Goal: Task Accomplishment & Management: Use online tool/utility

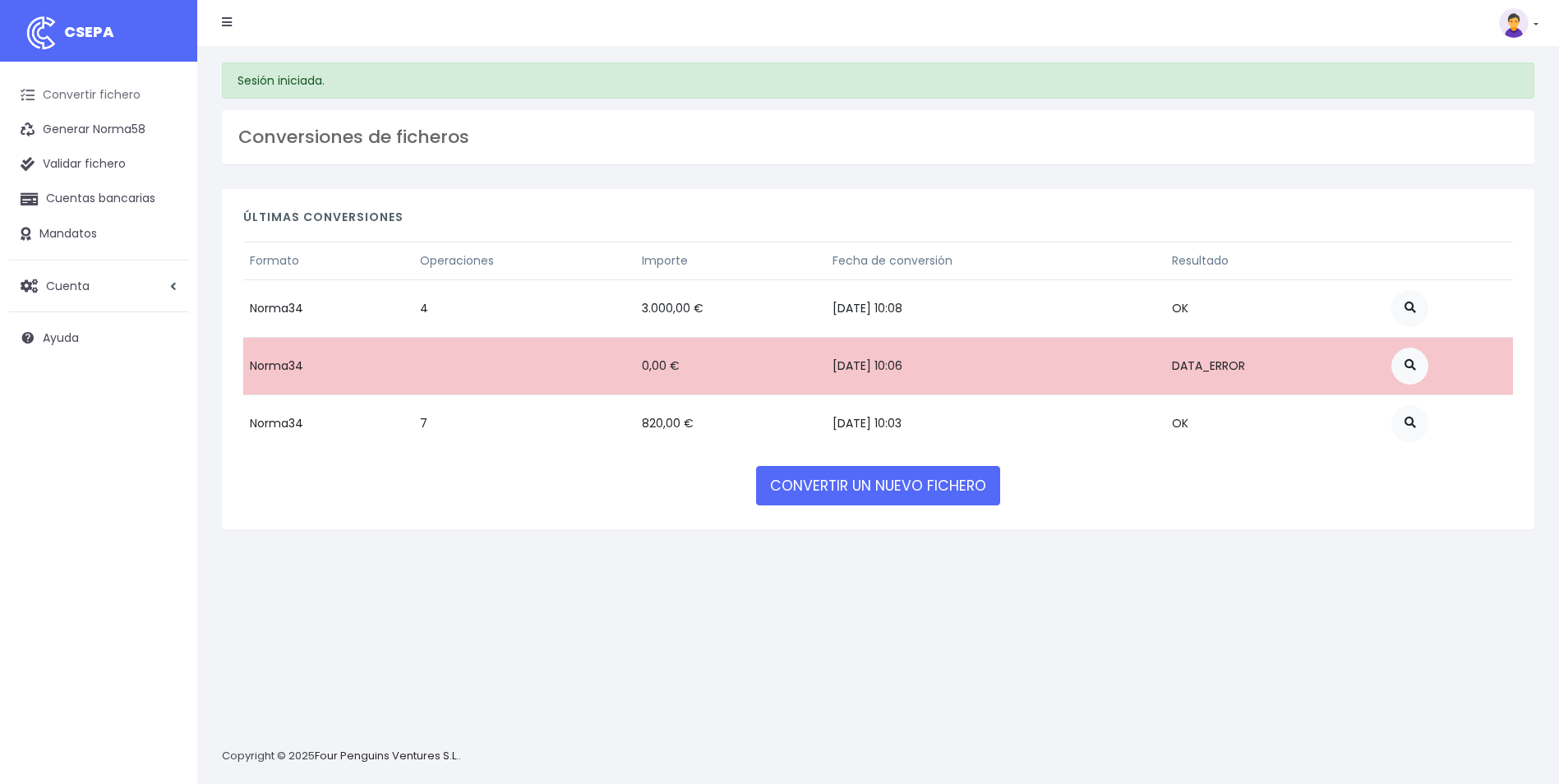
click at [114, 98] on link "Convertir fichero" at bounding box center [98, 94] width 181 height 34
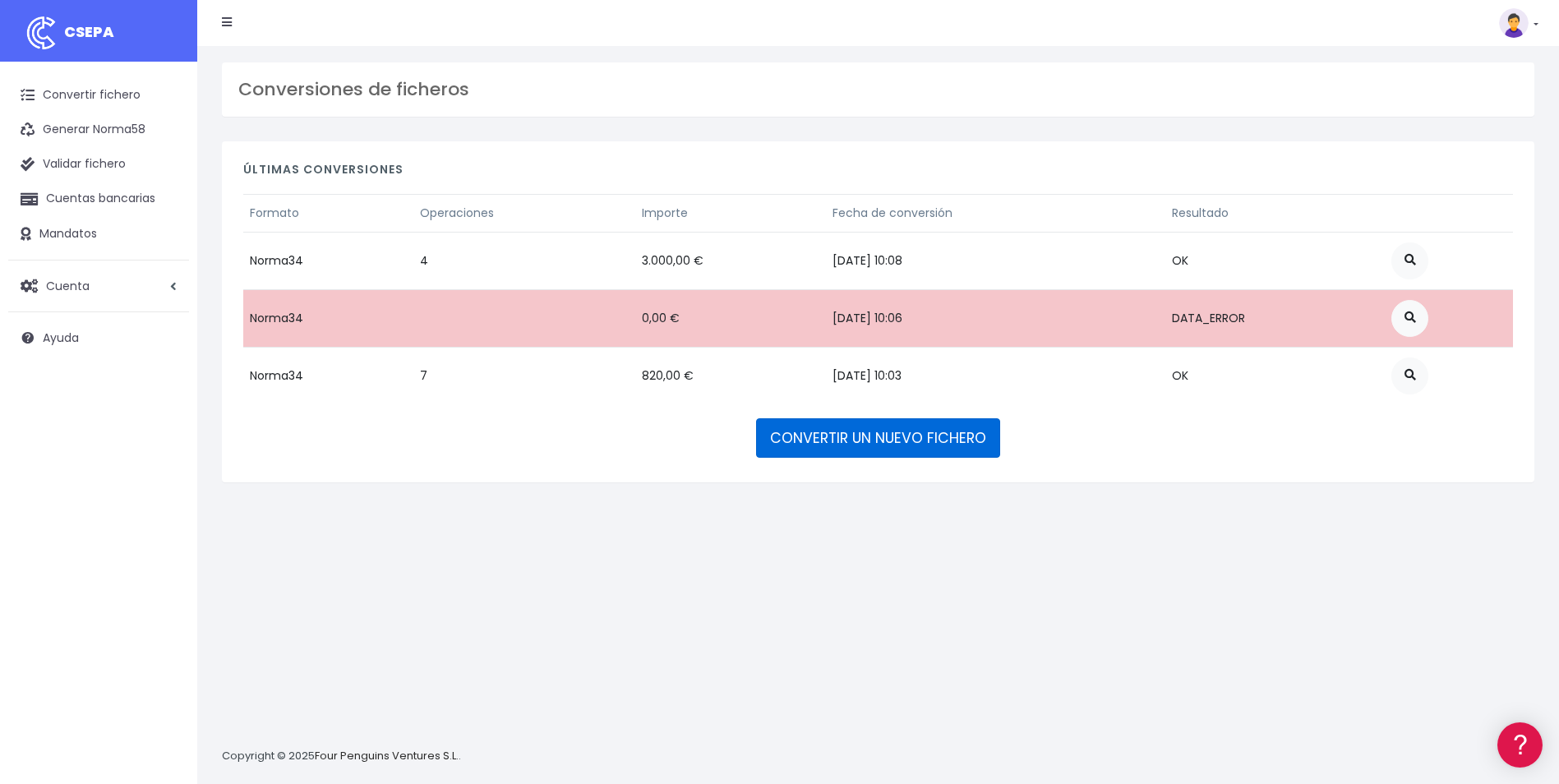
click at [919, 441] on link "CONVERTIR UN NUEVO FICHERO" at bounding box center [878, 437] width 244 height 39
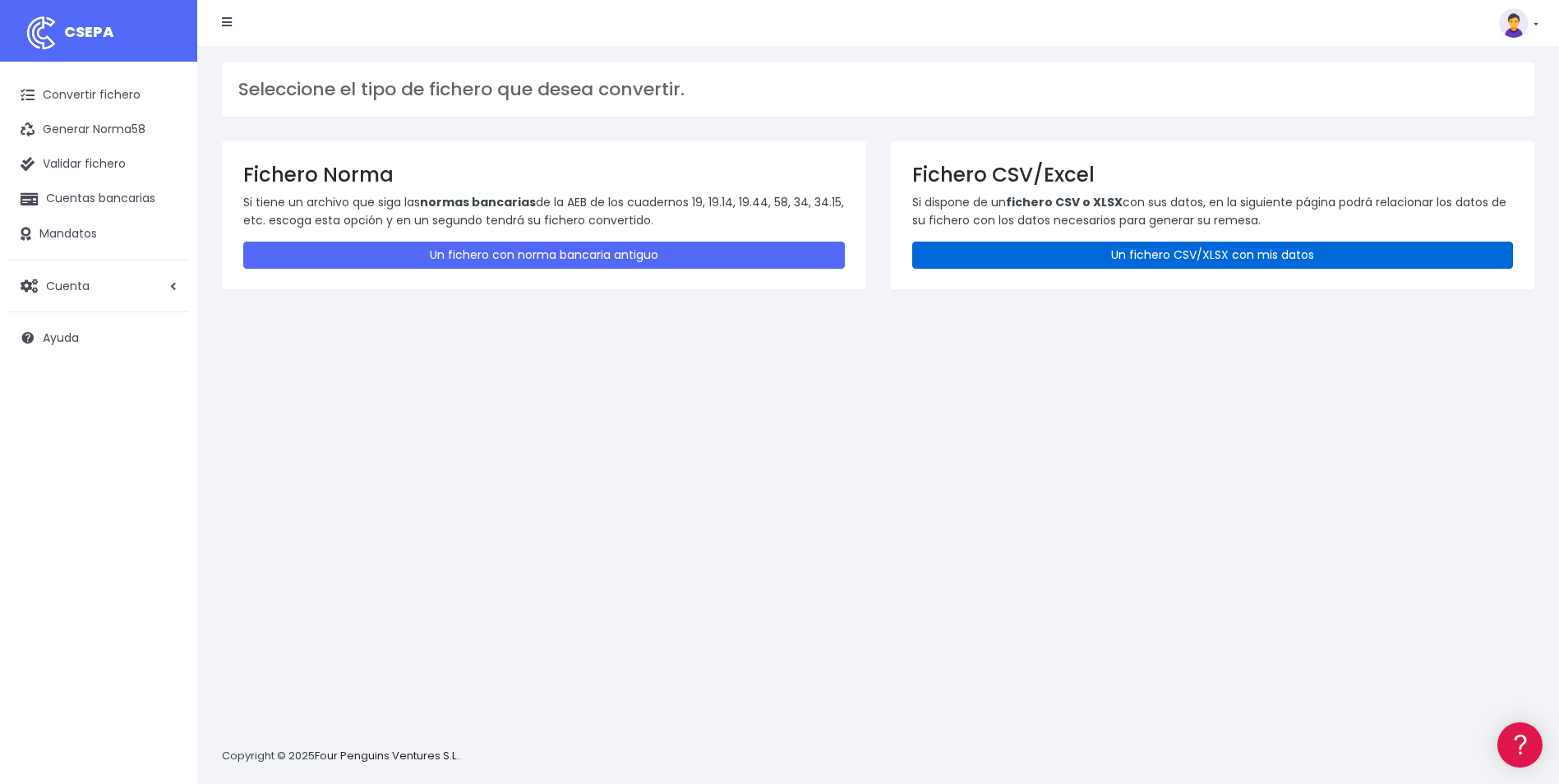
click at [1249, 248] on link "Un fichero CSV/XLSX con mis datos" at bounding box center [1213, 254] width 602 height 27
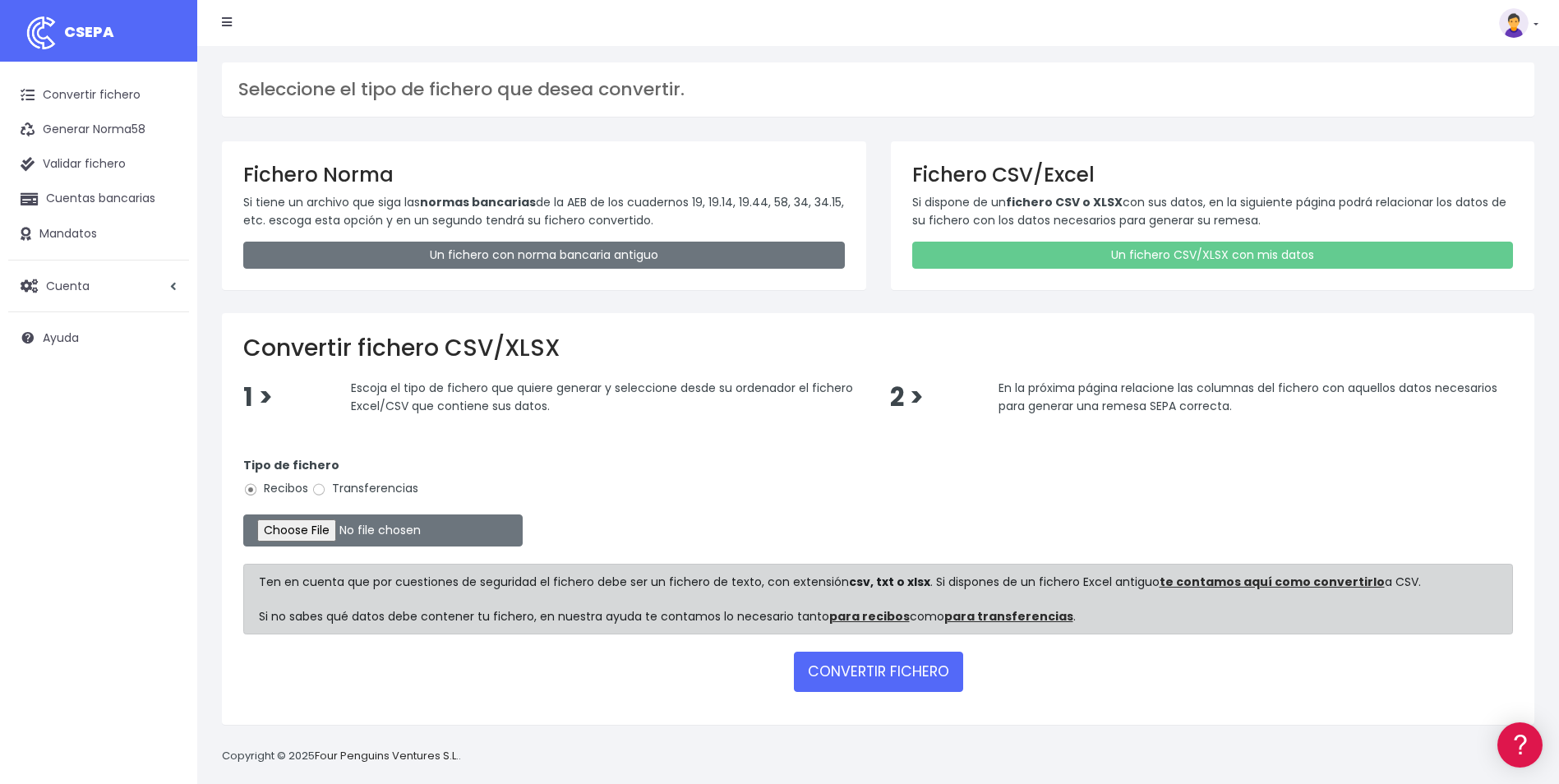
click at [396, 490] on label "Transferencias" at bounding box center [365, 489] width 107 height 17
click at [326, 490] on input "Transferencias" at bounding box center [318, 489] width 15 height 15
radio input "true"
click at [303, 528] on input "file" at bounding box center [383, 530] width 280 height 32
type input "C:\fakepath\DEVOLUCIONES SOC 0538 IMPORTE 12429.04eur.csv"
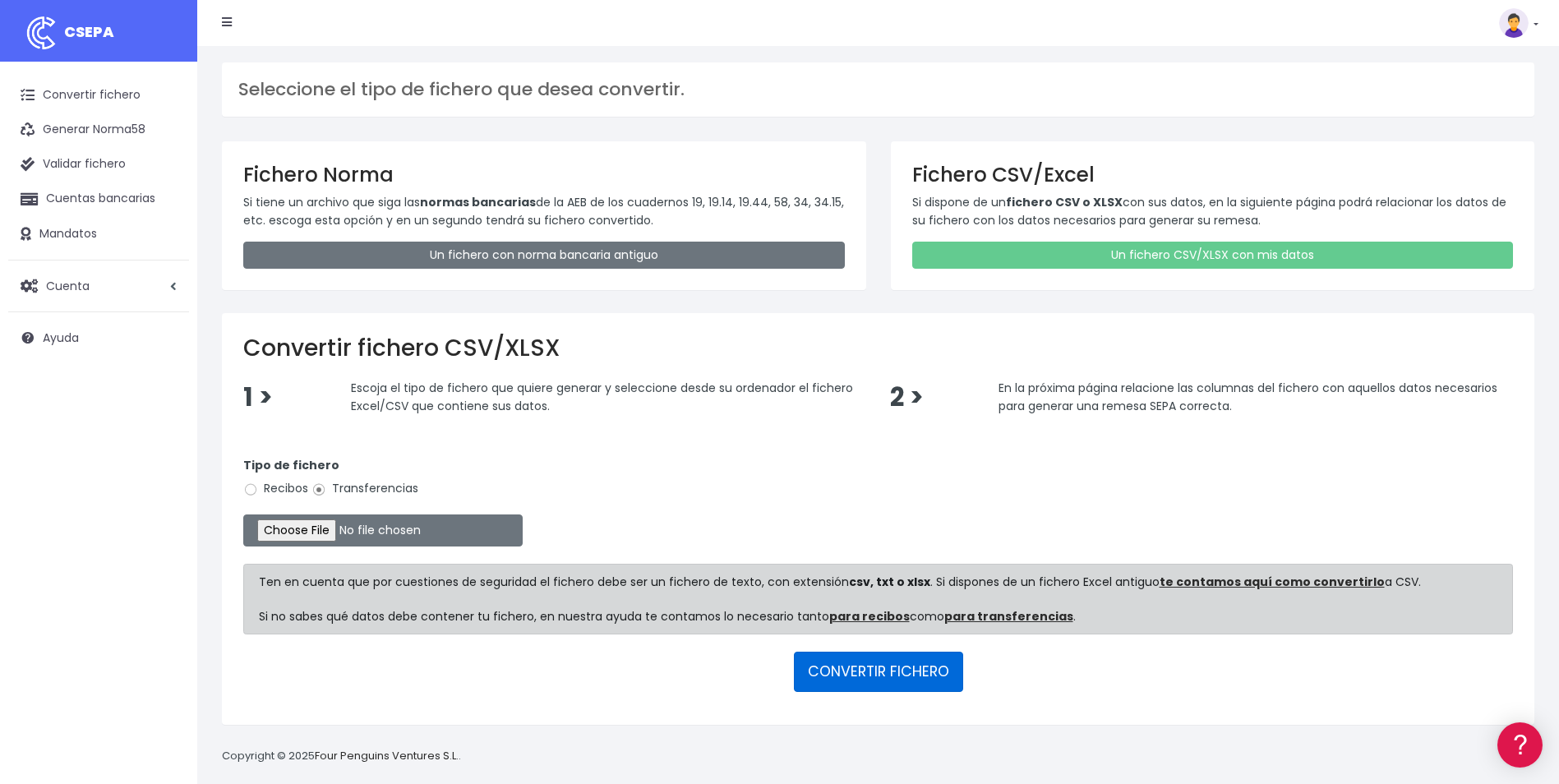
click at [874, 680] on button "CONVERTIR FICHERO" at bounding box center [879, 670] width 170 height 39
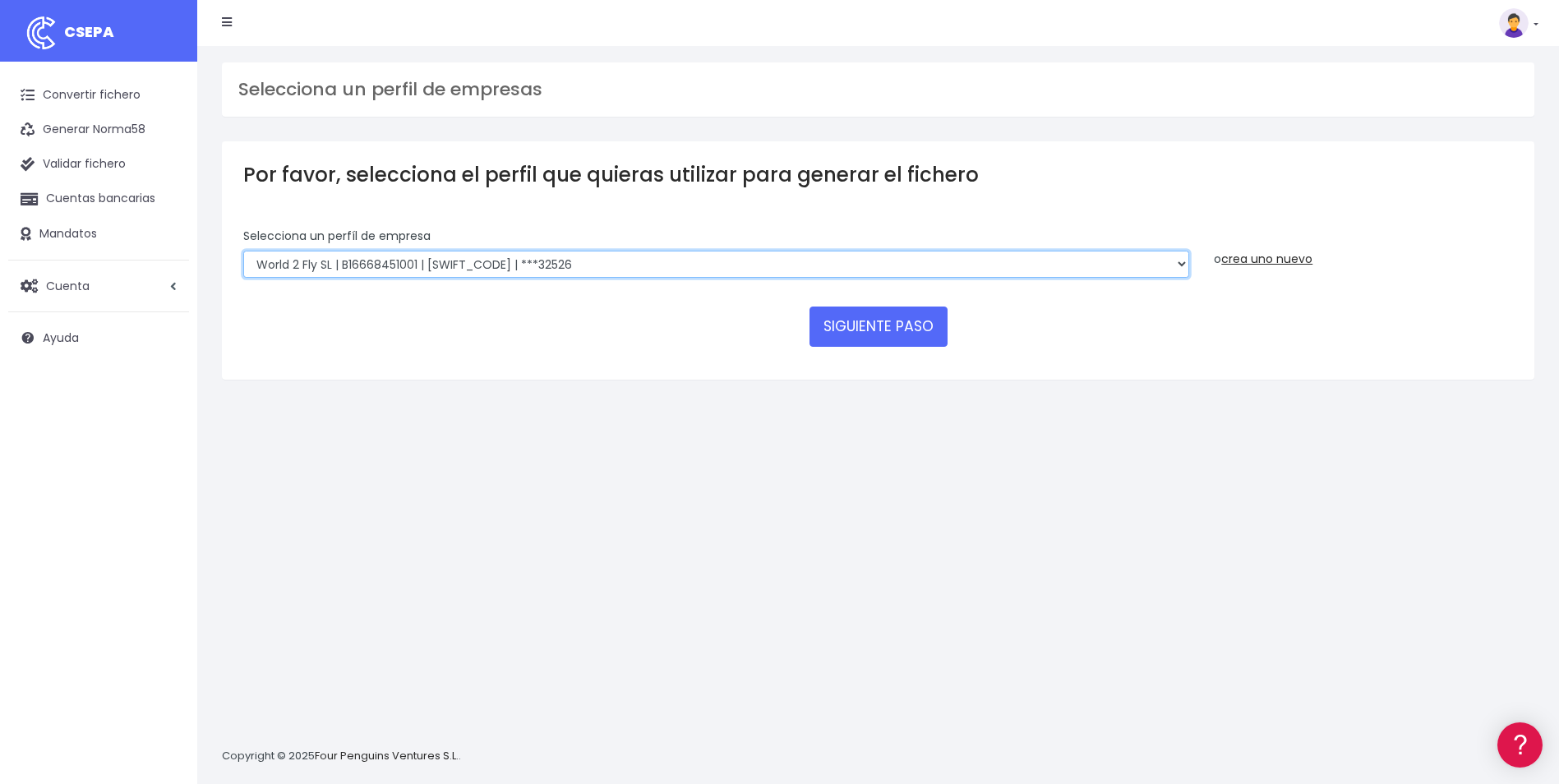
click at [612, 268] on select "WORLD2MEET,S.L.U | b62880992 | BSABESBBXXX | ***97721 World 2 Meet SLU | B62880…" at bounding box center [716, 265] width 946 height 28
select select "2123"
click at [243, 251] on select "WORLD2MEET,S.L.U | b62880992 | BSABESBBXXX | ***97721 World 2 Meet SLU | B62880…" at bounding box center [716, 265] width 946 height 28
click at [890, 326] on button "SIGUIENTE PASO" at bounding box center [879, 326] width 138 height 39
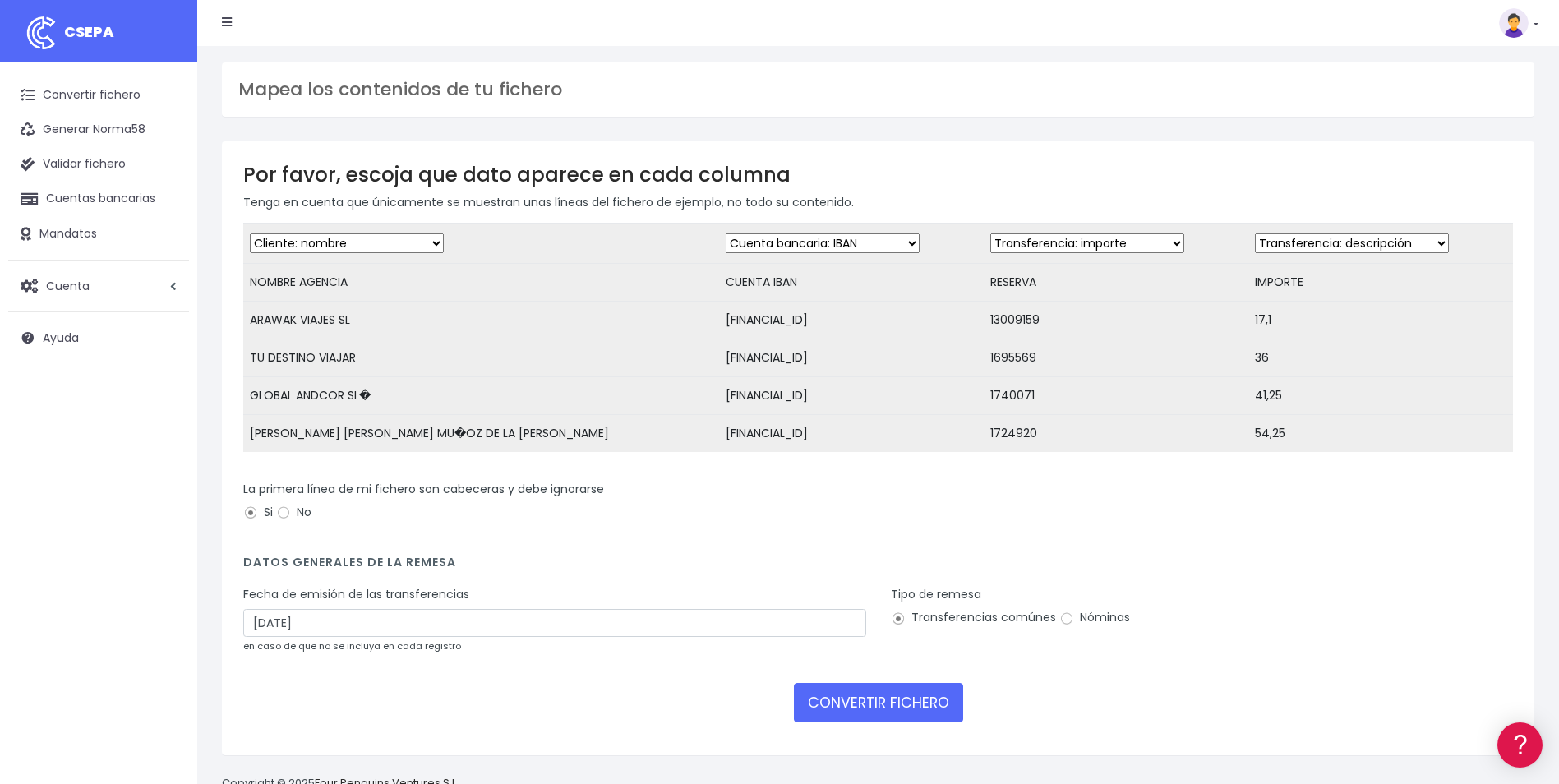
click at [991, 248] on select "Desechar campo Cliente: nombre Cliente: DNI Cliente: Email Cliente: referencia …" at bounding box center [1088, 243] width 194 height 20
select select "description"
click at [991, 233] on select "Desechar campo Cliente: nombre Cliente: DNI Cliente: Email Cliente: referencia …" at bounding box center [1088, 243] width 194 height 20
click at [1256, 240] on select "Desechar campo Cliente: nombre Cliente: DNI Cliente: Email Cliente: referencia …" at bounding box center [1352, 243] width 194 height 20
select select "amount"
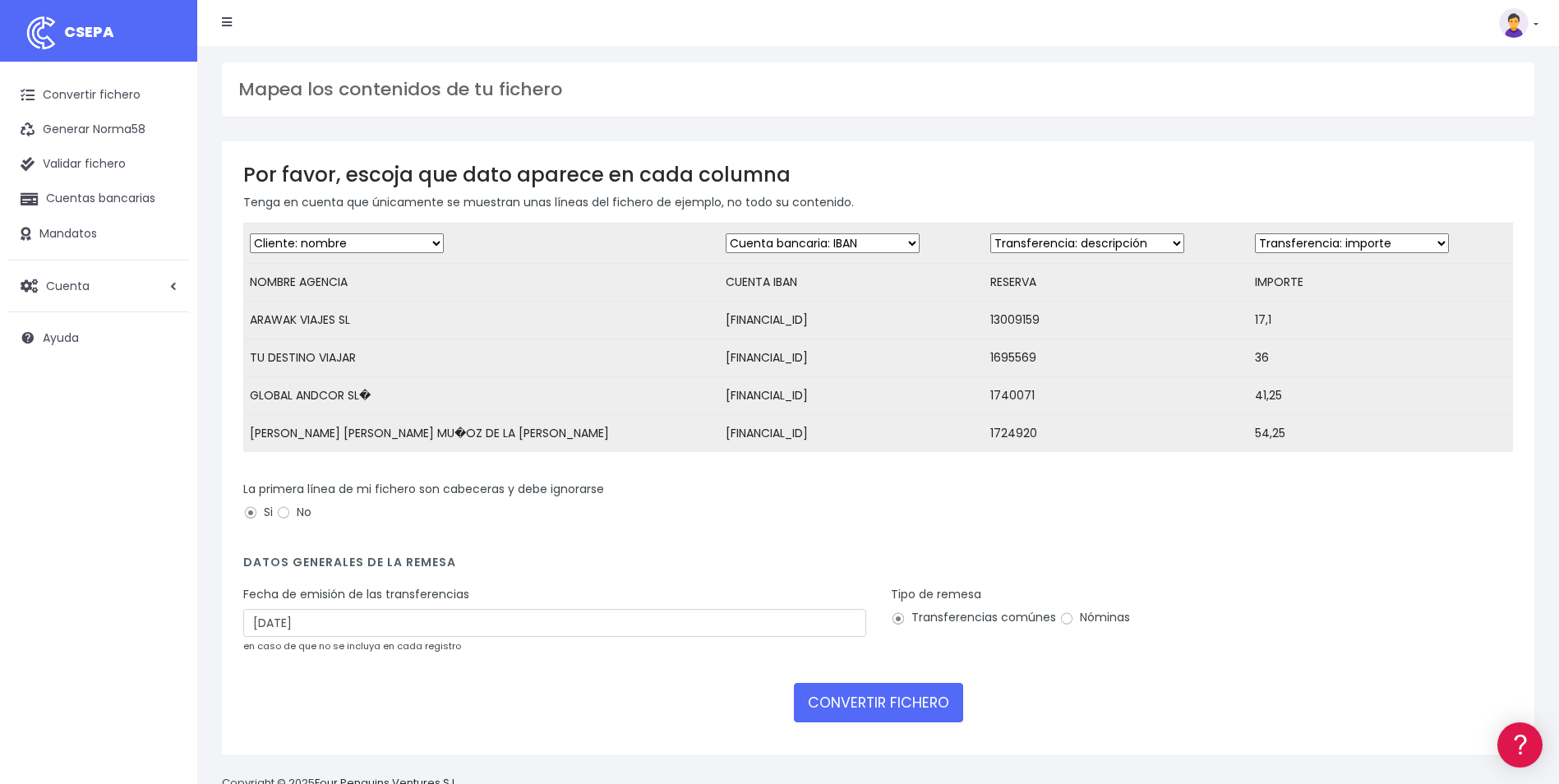
click at [1255, 233] on select "Desechar campo Cliente: nombre Cliente: DNI Cliente: Email Cliente: referencia …" at bounding box center [1352, 243] width 194 height 20
click at [336, 637] on input "12/09/2025" at bounding box center [554, 623] width 623 height 28
click at [315, 774] on td "10" at bounding box center [309, 773] width 24 height 24
type input "10/09/2025"
click at [871, 712] on button "CONVERTIR FICHERO" at bounding box center [879, 702] width 170 height 39
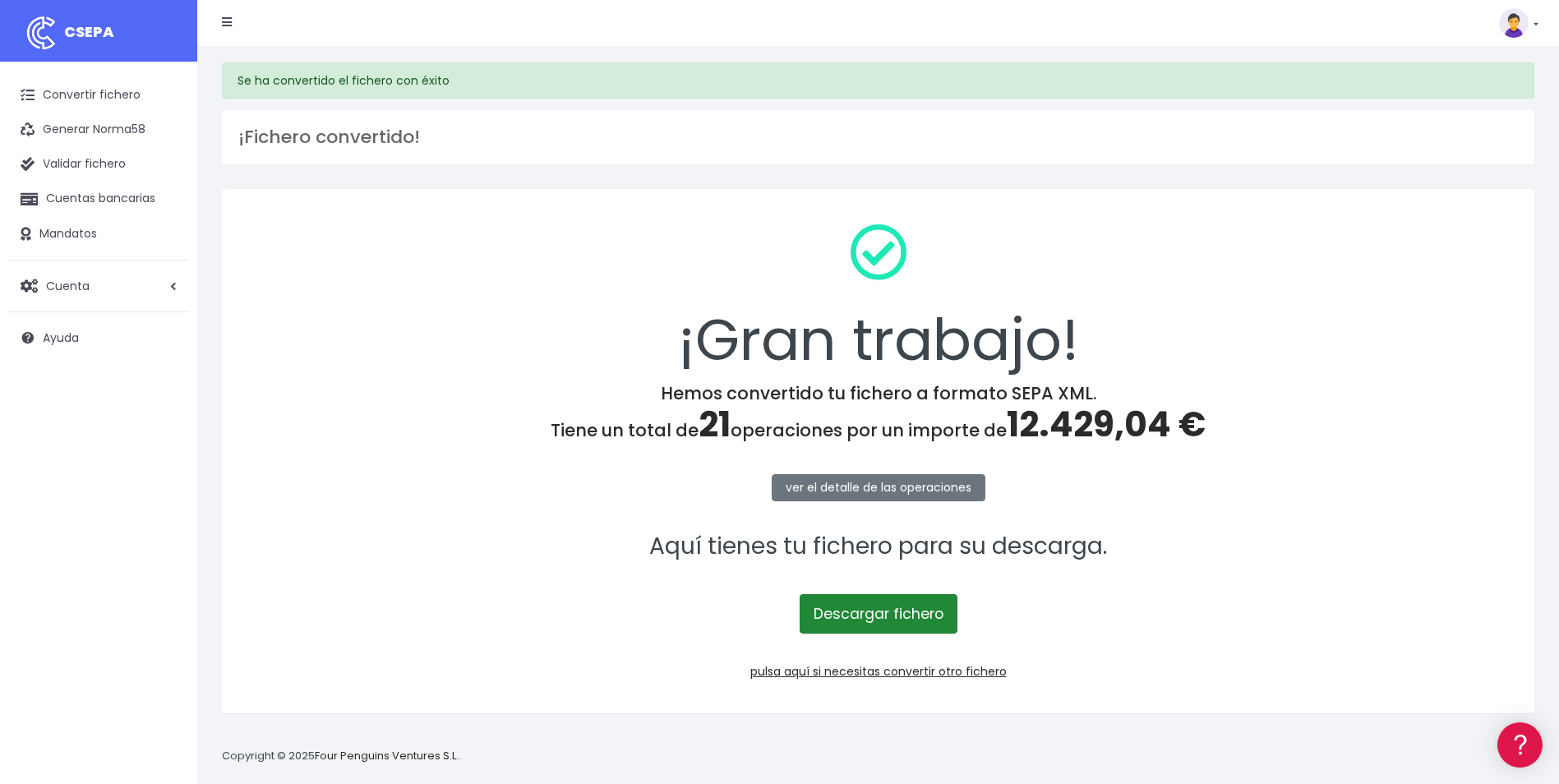
click at [864, 623] on link "Descargar fichero" at bounding box center [879, 614] width 157 height 39
click at [102, 89] on link "Convertir fichero" at bounding box center [98, 94] width 181 height 34
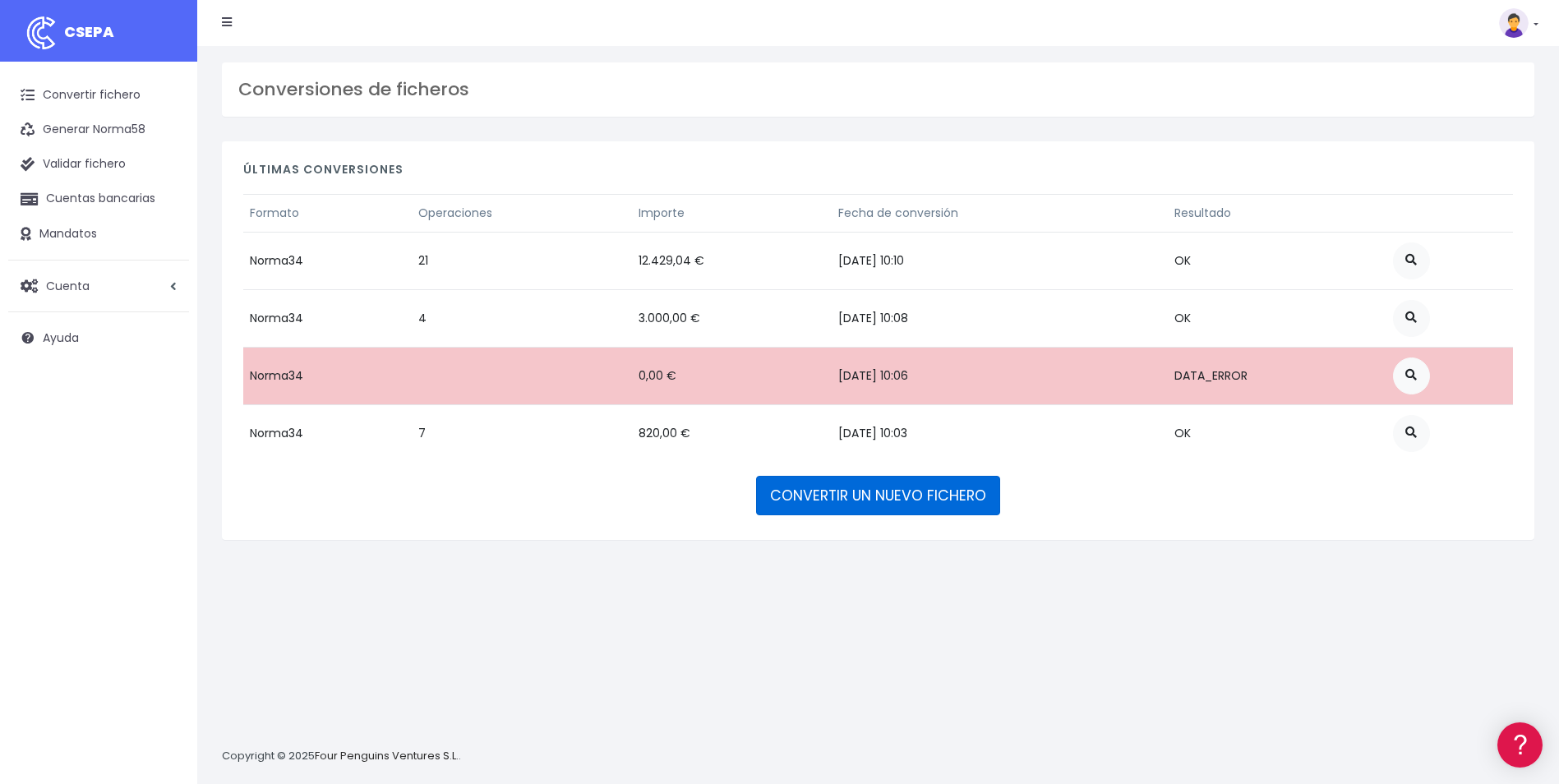
click at [879, 496] on link "CONVERTIR UN NUEVO FICHERO" at bounding box center [878, 495] width 244 height 39
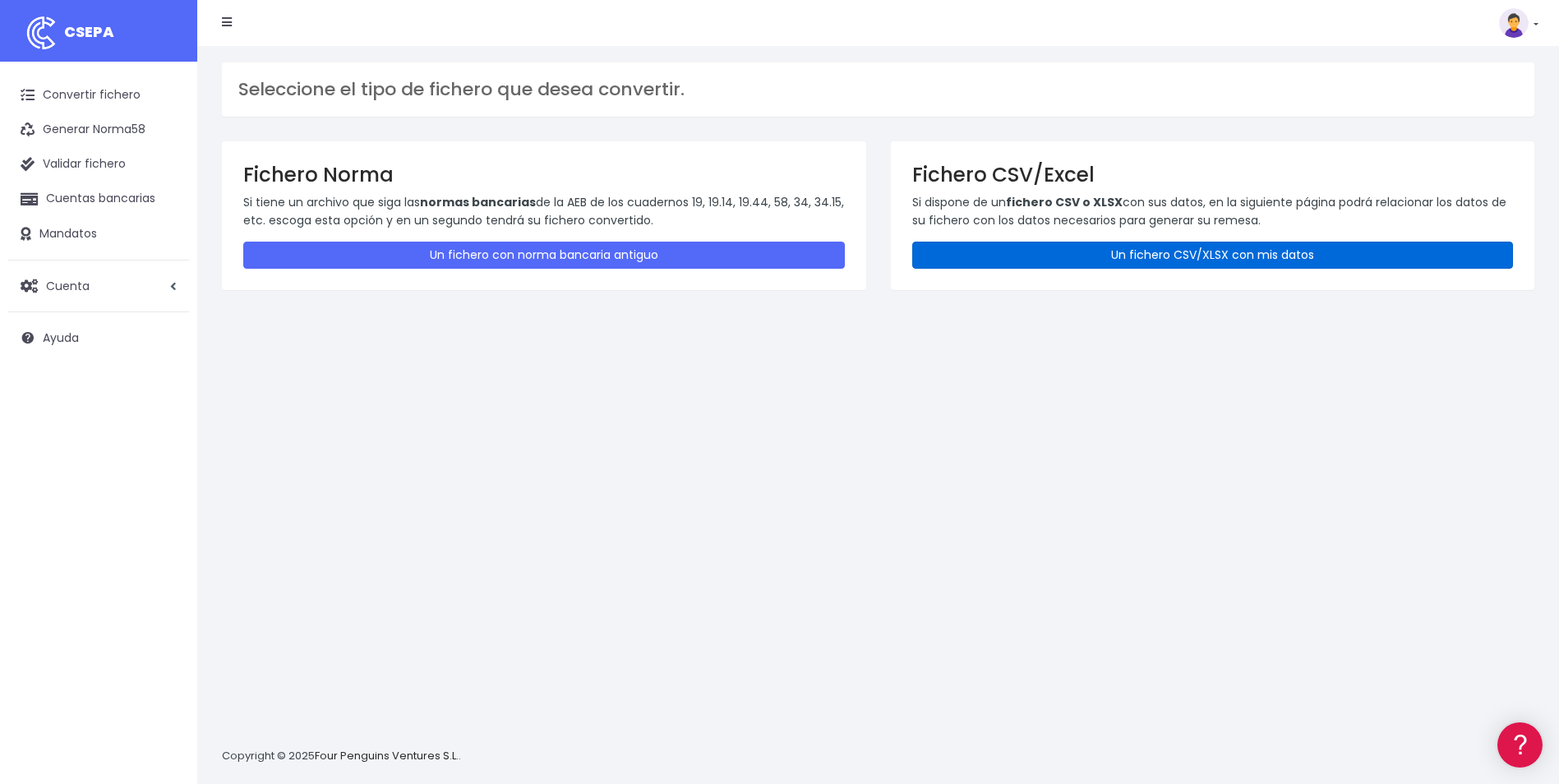
click at [1143, 267] on link "Un fichero CSV/XLSX con mis datos" at bounding box center [1213, 254] width 602 height 27
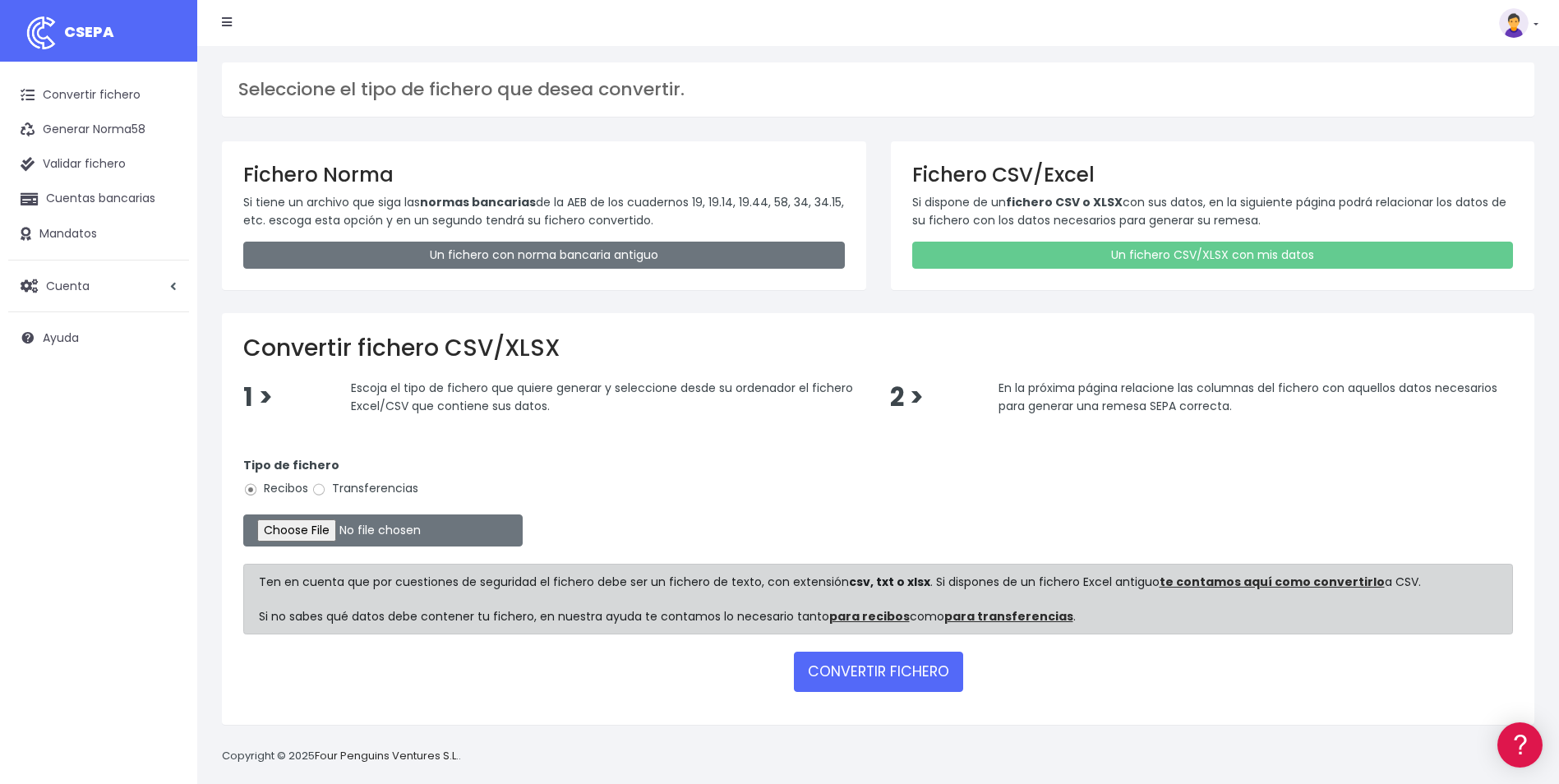
click at [339, 489] on label "Transferencias" at bounding box center [365, 489] width 107 height 17
click at [326, 489] on input "Transferencias" at bounding box center [318, 489] width 15 height 15
radio input "true"
click at [310, 537] on input "file" at bounding box center [383, 530] width 280 height 32
type input "C:\fakepath\DEVOLUCIONES SOC 0552 IMPORTE 9402.17eur.csv"
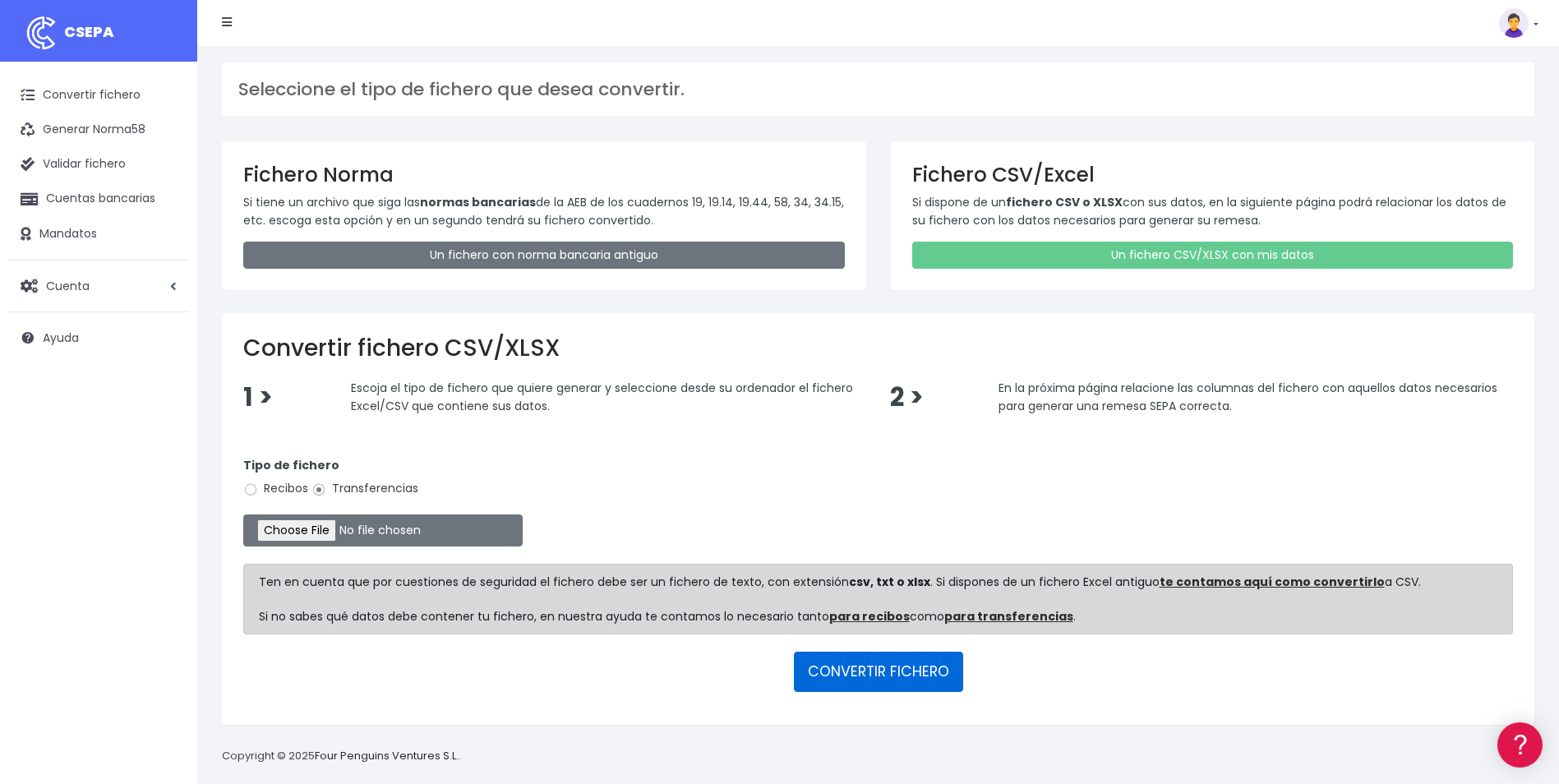
click at [887, 672] on button "CONVERTIR FICHERO" at bounding box center [879, 670] width 170 height 39
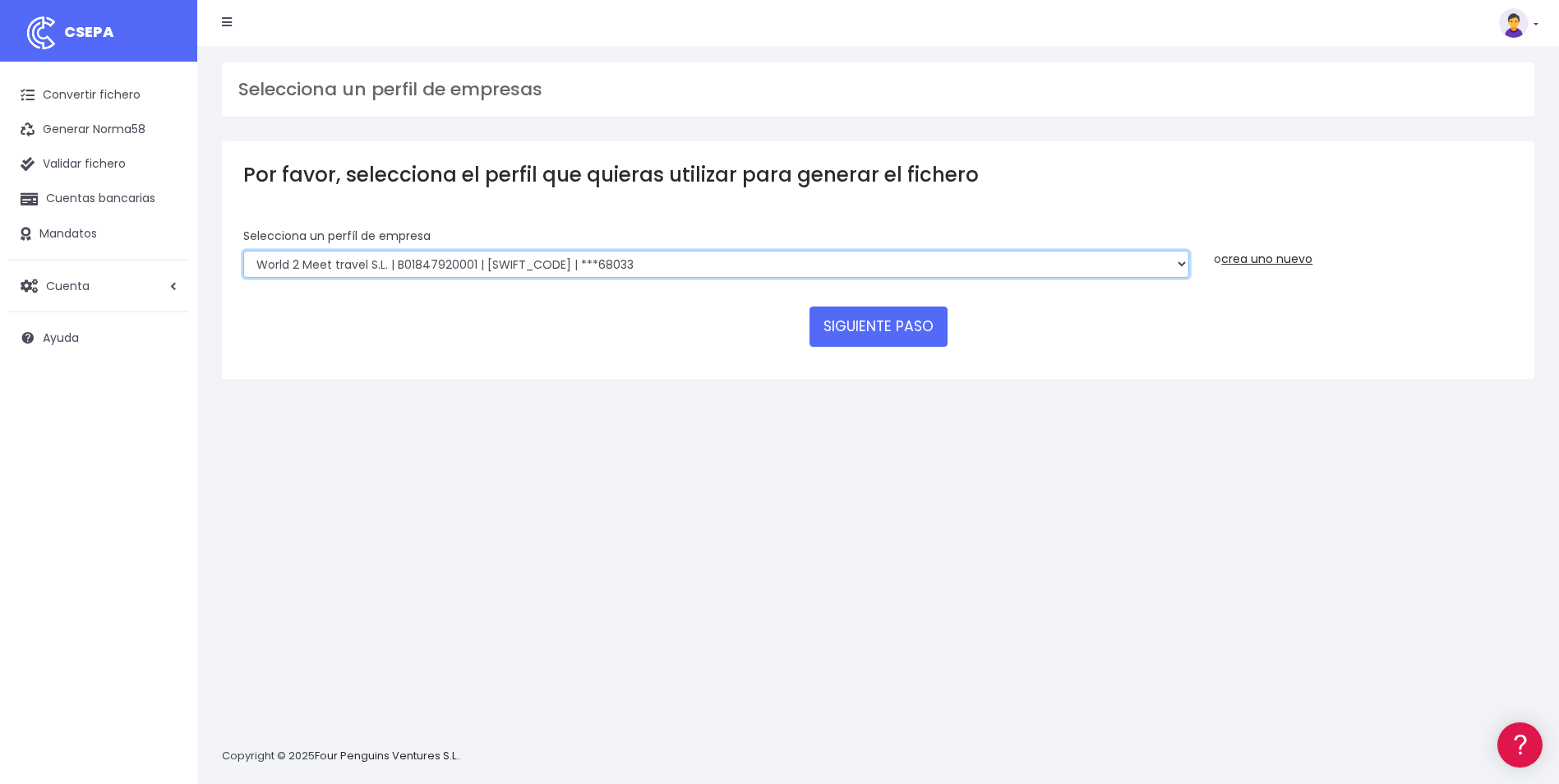
click at [662, 262] on select "WORLD2MEET,S.L.U | b62880992 | BSABESBBXXX | ***97721 World 2 Meet SLU | B62880…" at bounding box center [716, 265] width 946 height 28
select select "1726"
click at [243, 251] on select "WORLD2MEET,S.L.U | b62880992 | BSABESBBXXX | ***97721 World 2 Meet SLU | B62880…" at bounding box center [716, 265] width 946 height 28
click at [888, 330] on button "SIGUIENTE PASO" at bounding box center [879, 326] width 138 height 39
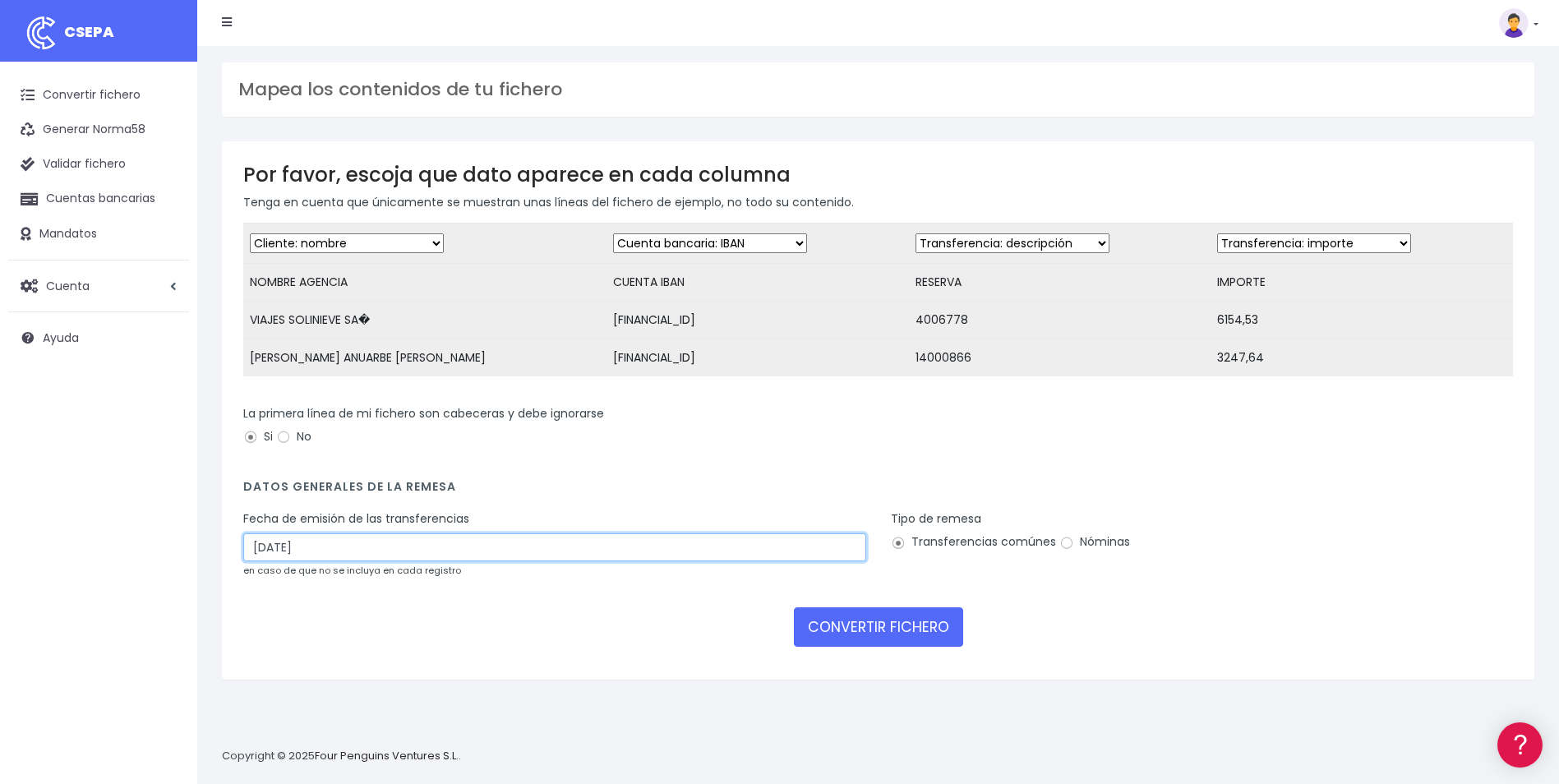
click at [338, 552] on input "12/09/2025" at bounding box center [554, 547] width 623 height 28
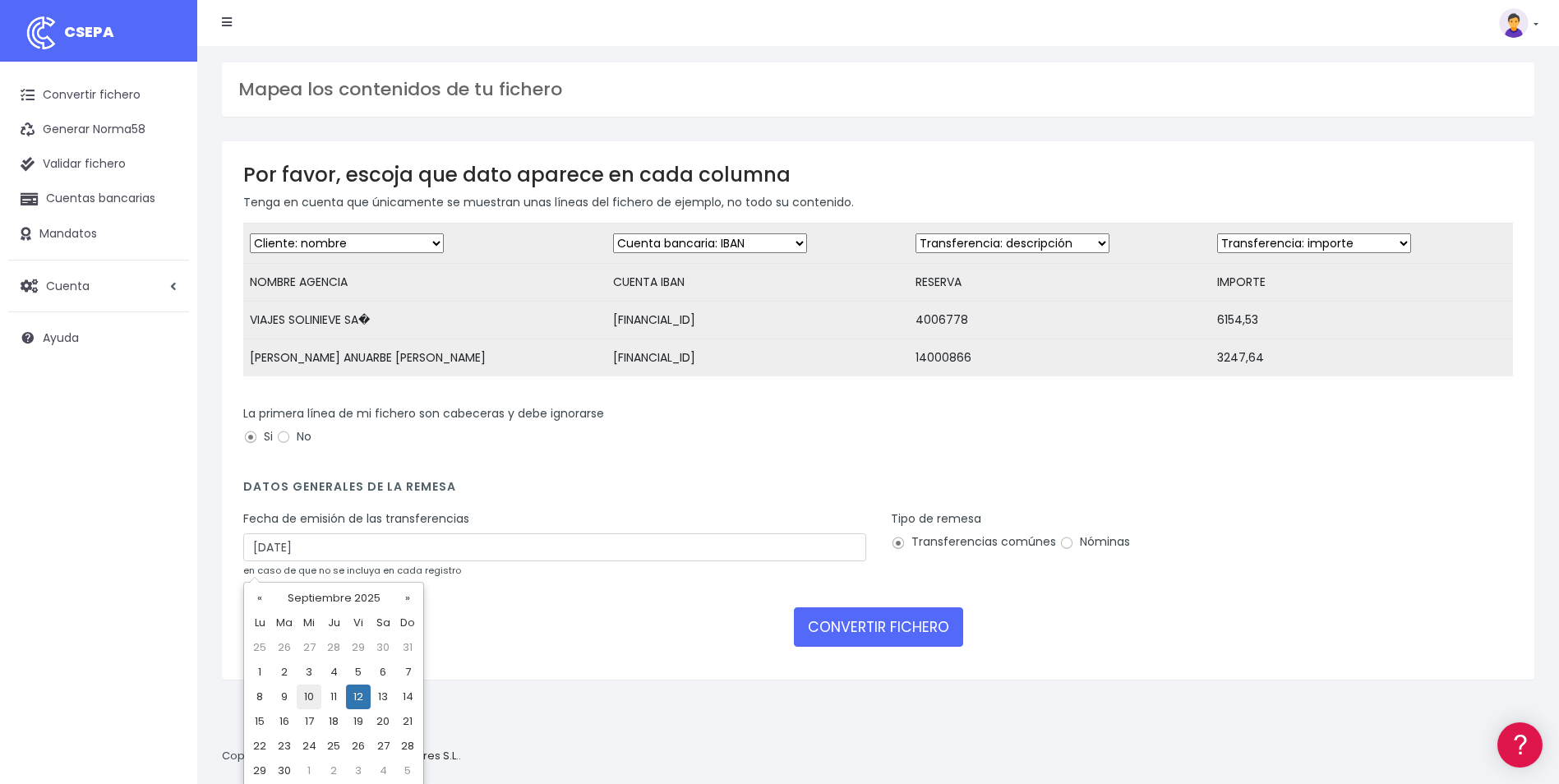
click at [317, 691] on td "10" at bounding box center [309, 697] width 24 height 24
type input "10/09/2025"
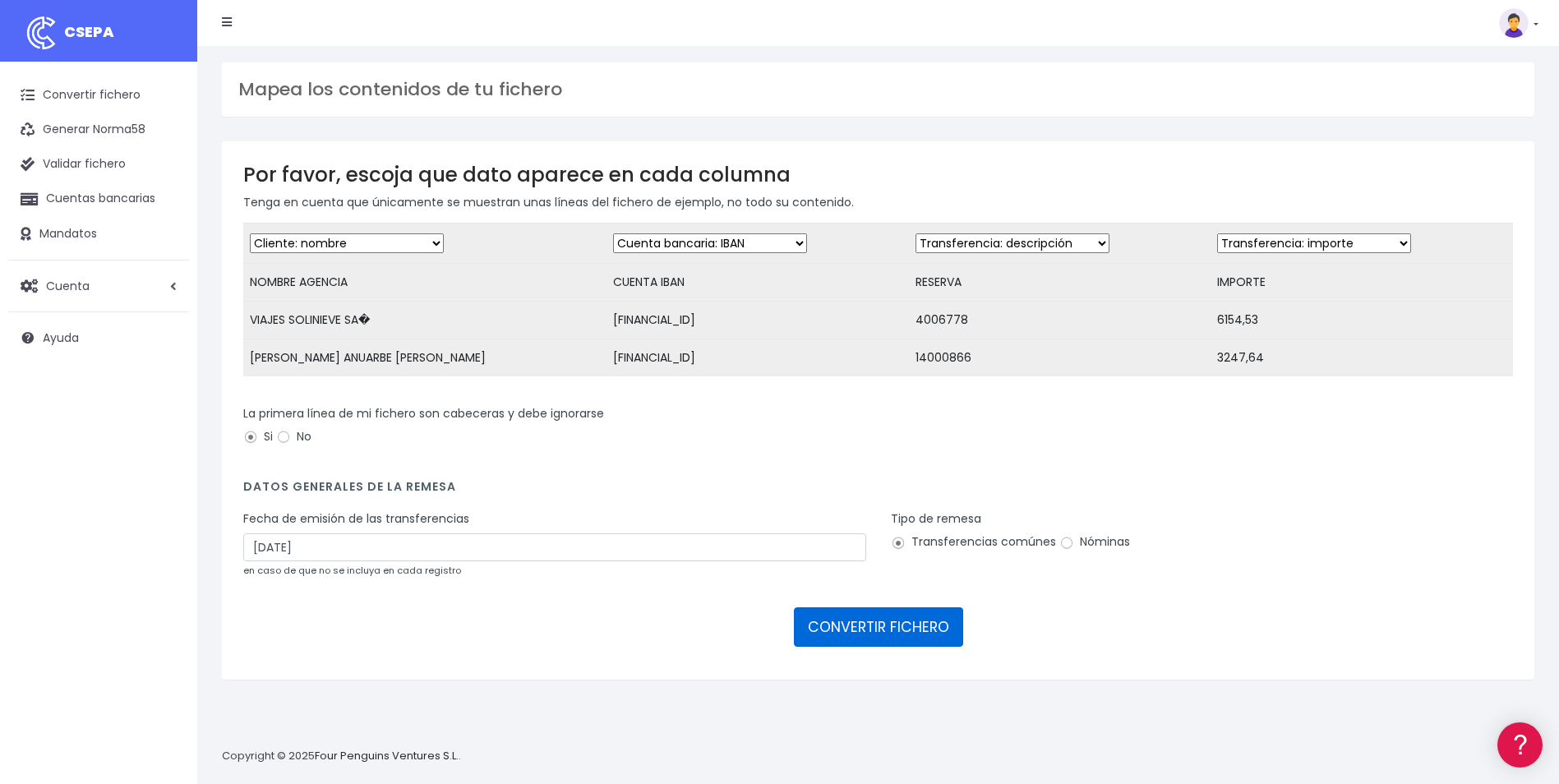
click at [916, 640] on button "CONVERTIR FICHERO" at bounding box center [879, 627] width 170 height 39
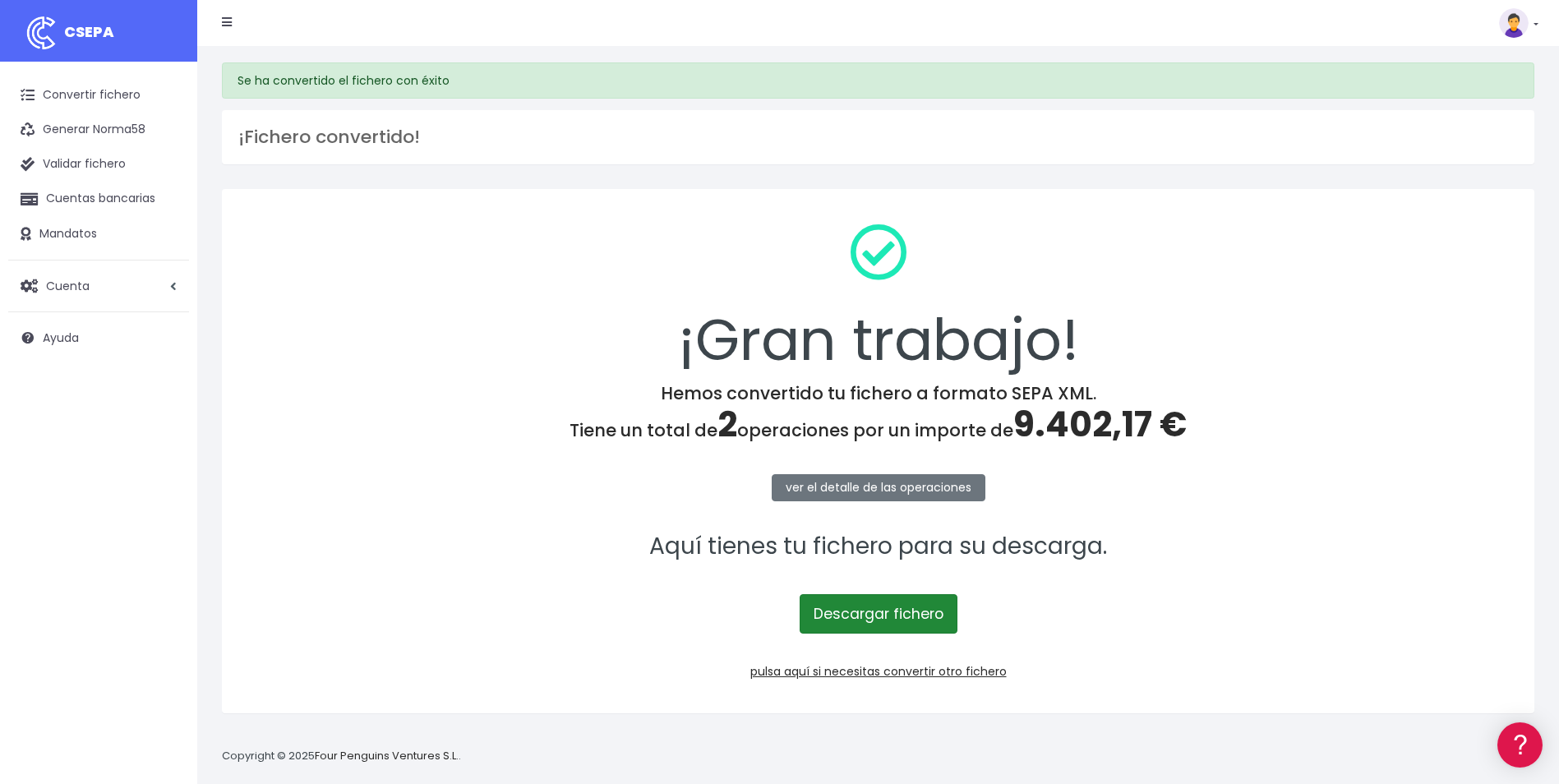
click at [906, 620] on link "Descargar fichero" at bounding box center [879, 614] width 157 height 39
click at [116, 94] on link "Convertir fichero" at bounding box center [98, 94] width 181 height 34
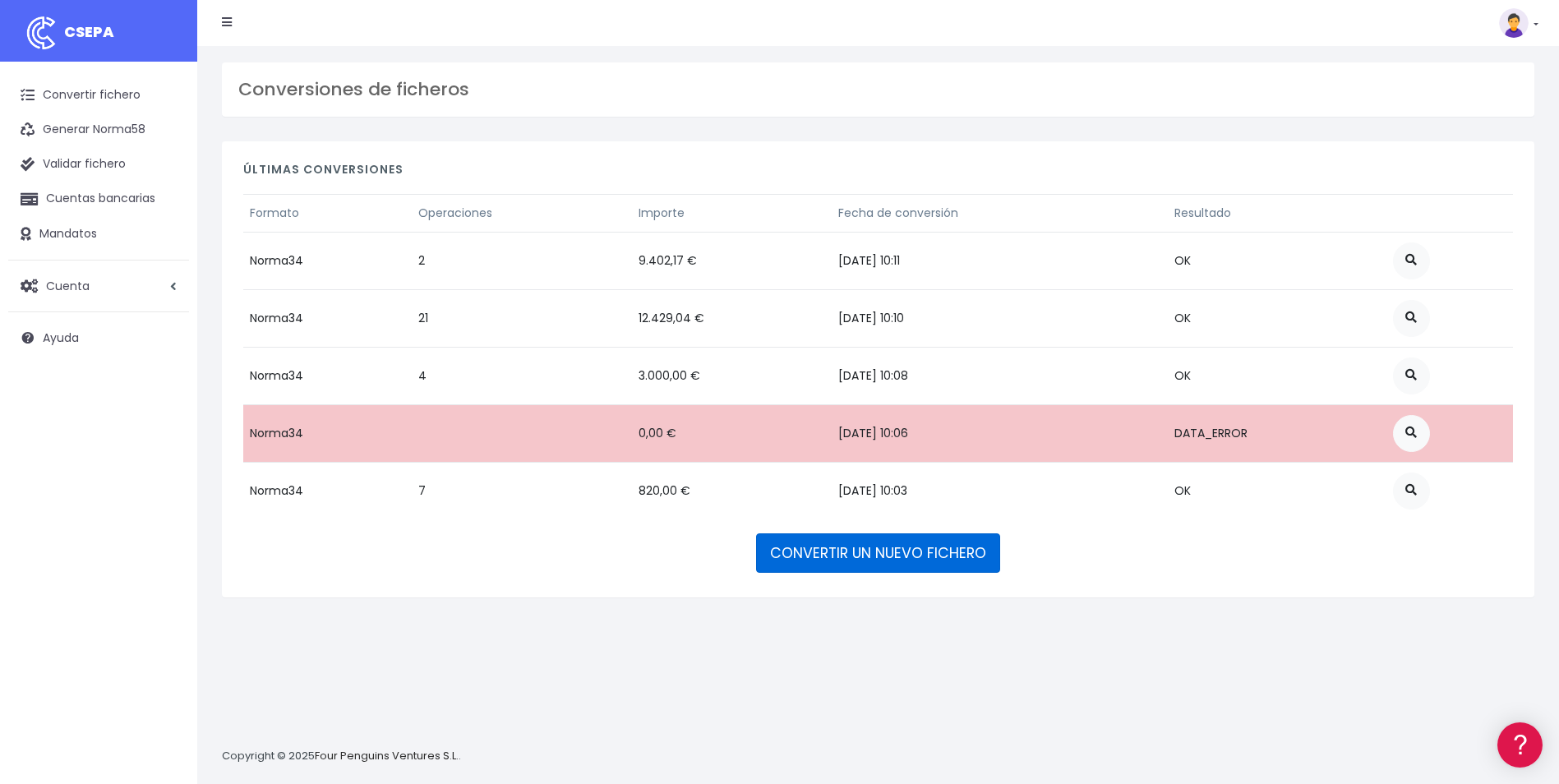
click at [873, 549] on link "CONVERTIR UN NUEVO FICHERO" at bounding box center [878, 552] width 244 height 39
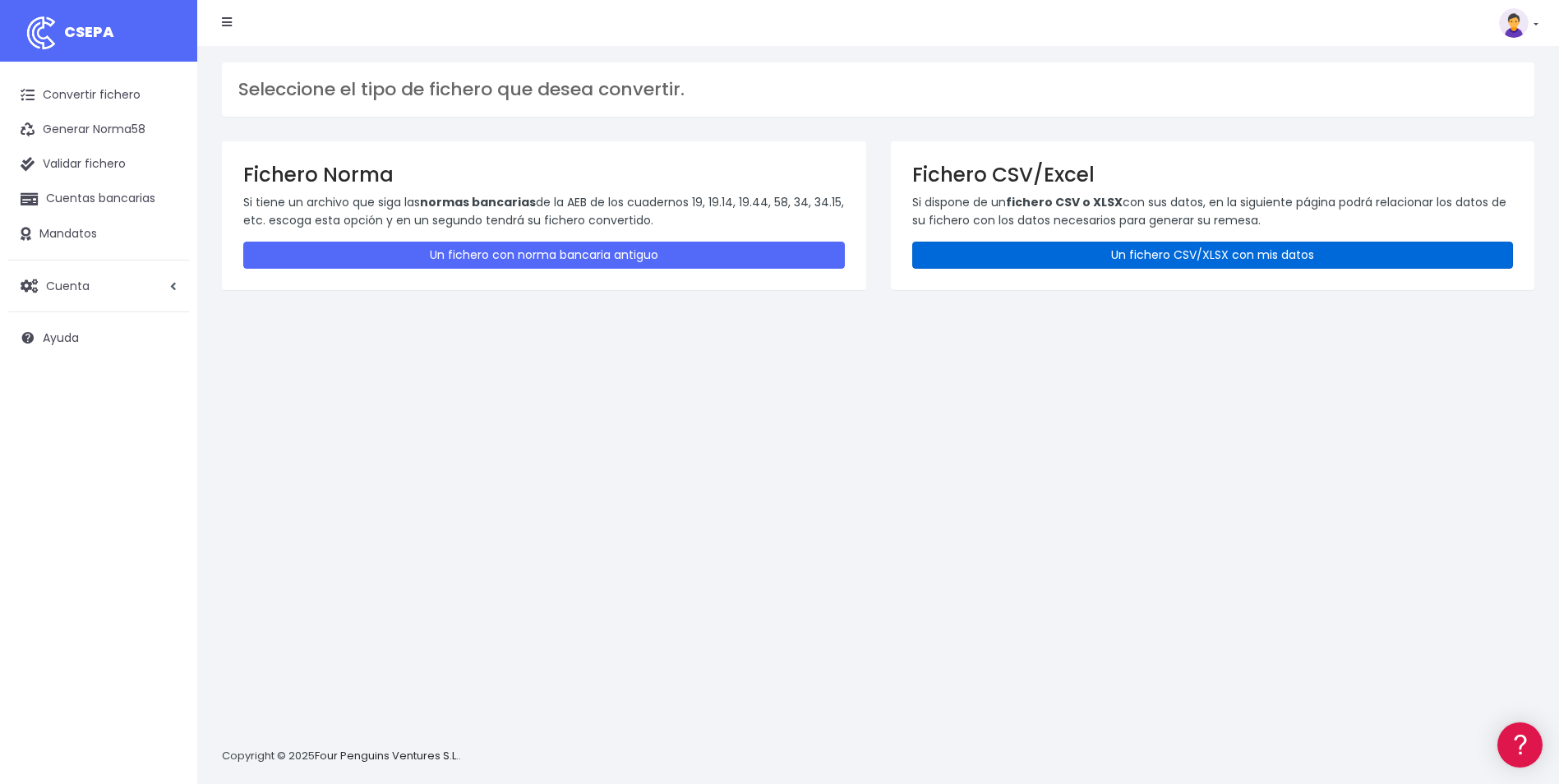
click at [1249, 260] on link "Un fichero CSV/XLSX con mis datos" at bounding box center [1213, 254] width 602 height 27
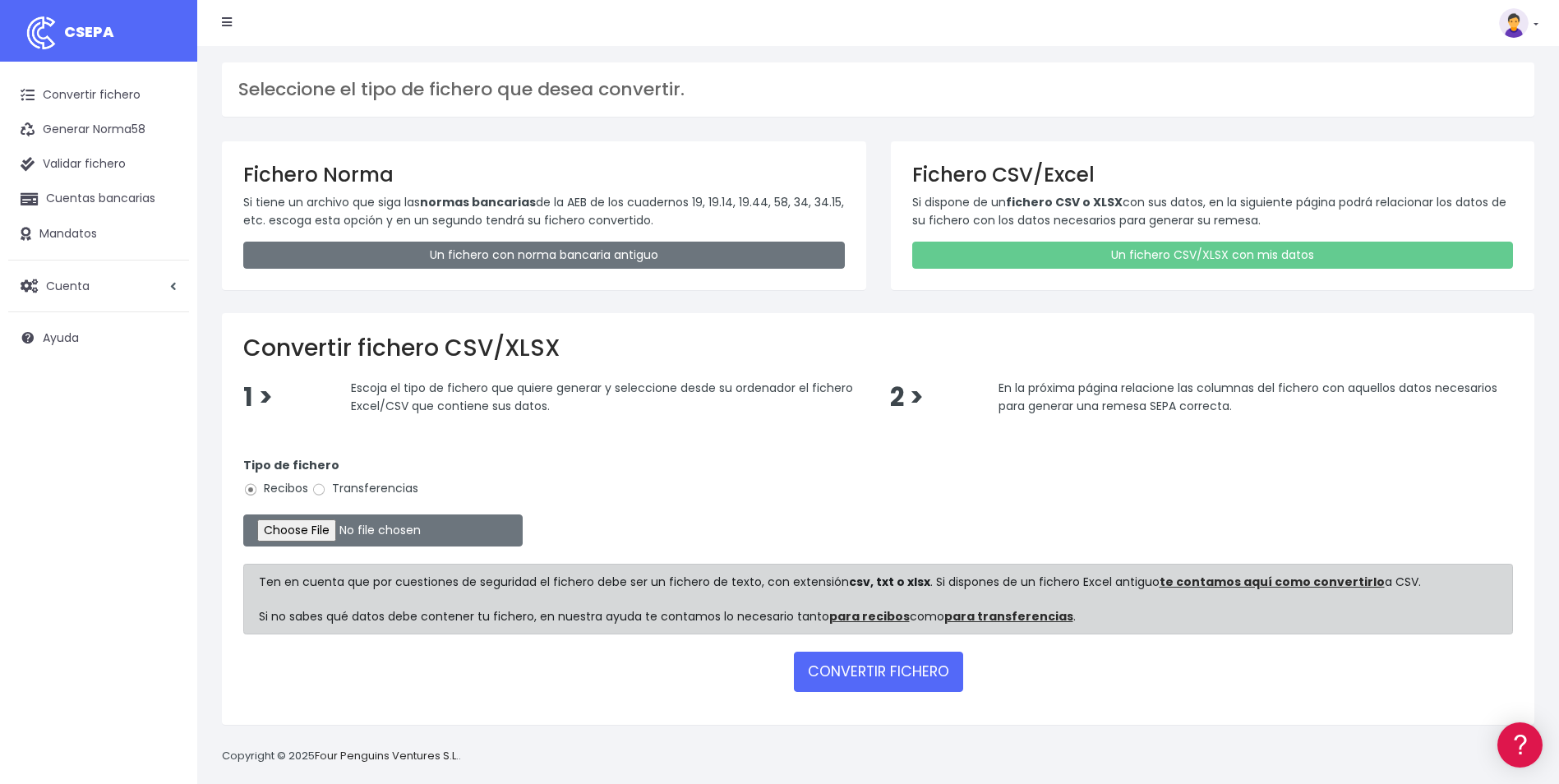
click at [354, 482] on label "Transferencias" at bounding box center [365, 489] width 107 height 17
click at [326, 482] on input "Transferencias" at bounding box center [318, 489] width 15 height 15
radio input "true"
click at [331, 527] on input "file" at bounding box center [383, 530] width 280 height 32
type input "C:\fakepath\DEVOLUCIONES SOC 0540 4041.09eur.csv"
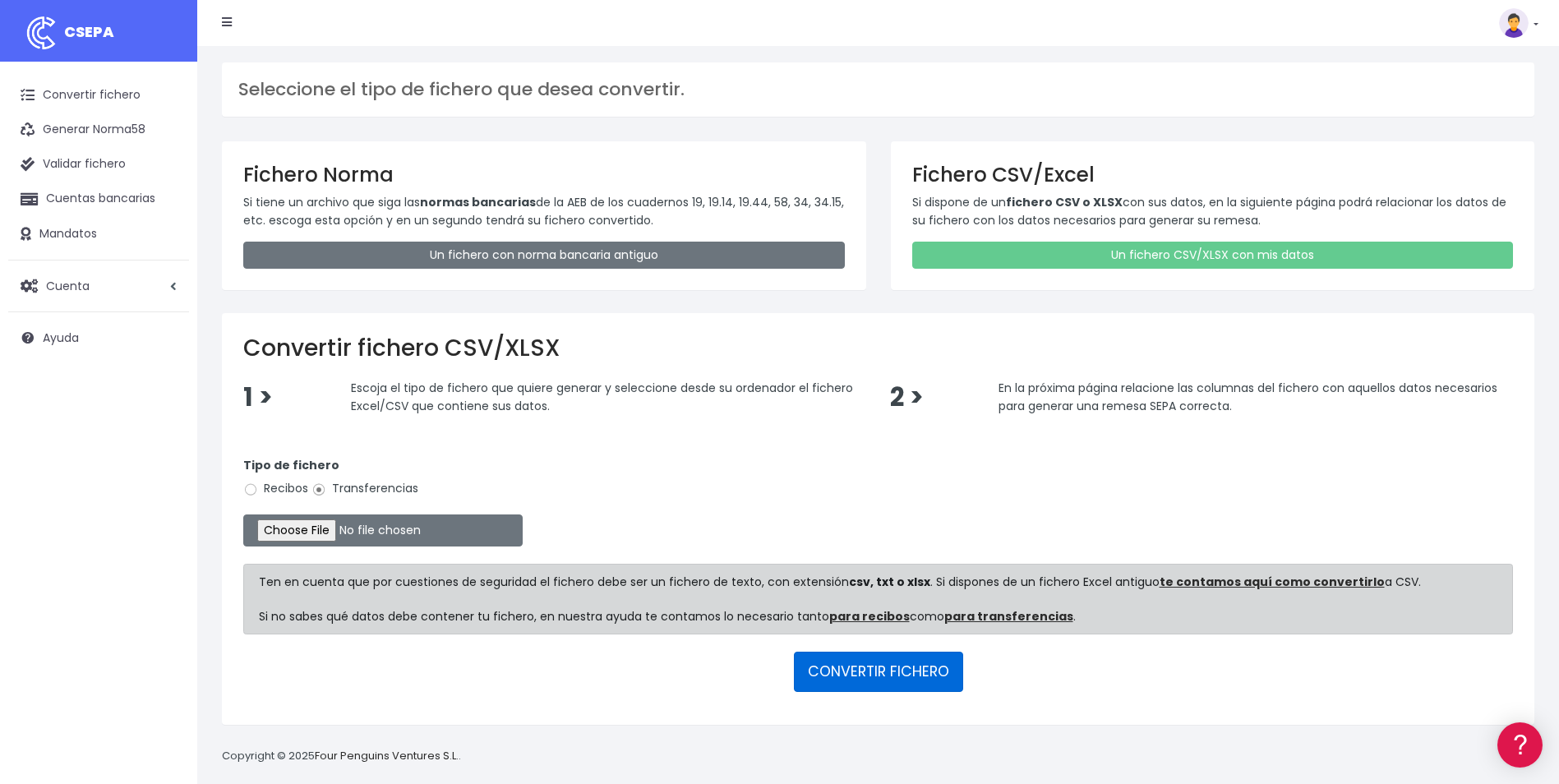
click at [852, 677] on button "CONVERTIR FICHERO" at bounding box center [879, 670] width 170 height 39
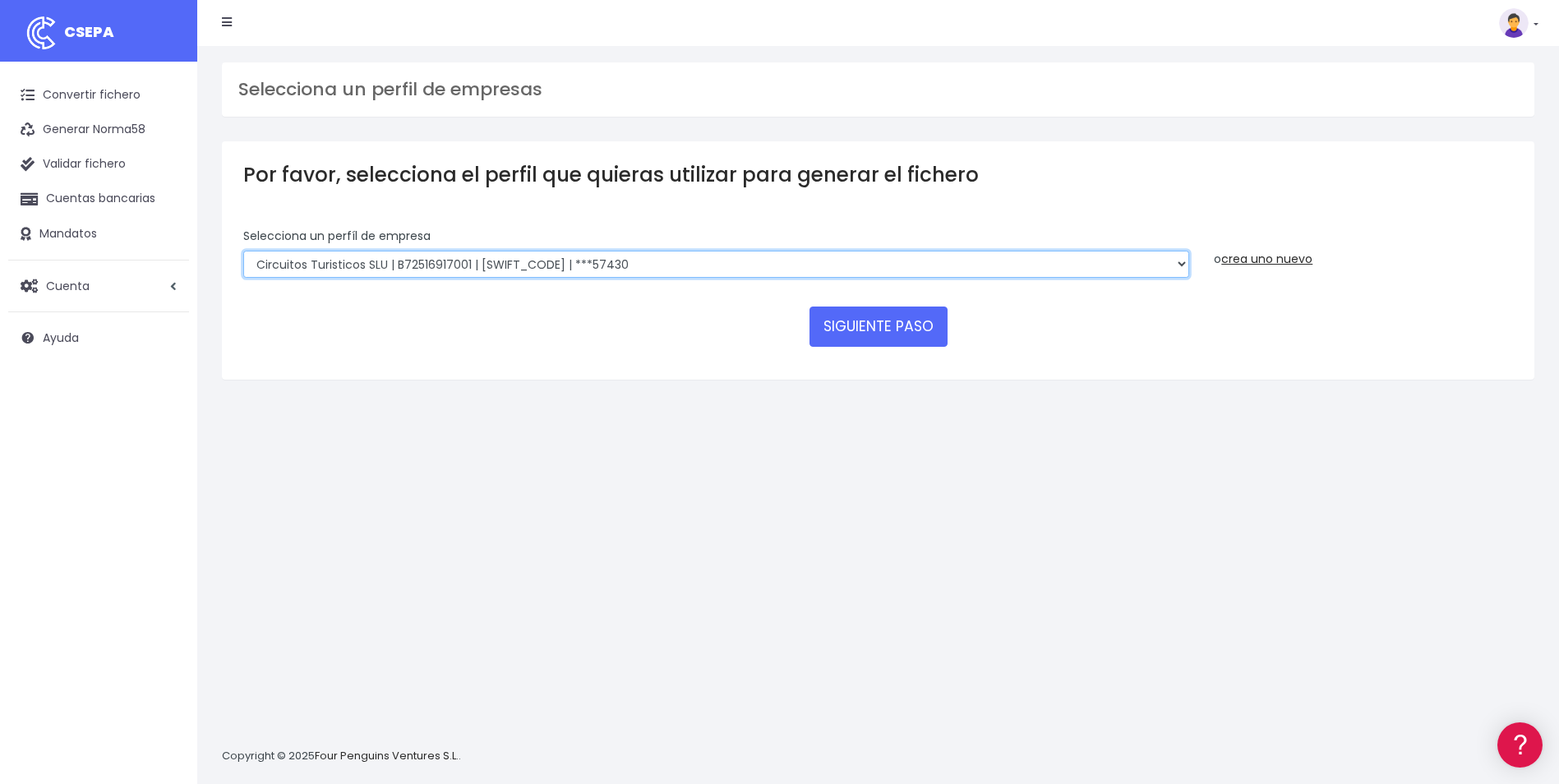
click at [626, 261] on select "WORLD2MEET,S.L.U | b62880992 | [SWIFT_CODE] | ***97721 World 2 Meet SLU | B6288…" at bounding box center [716, 265] width 946 height 28
select select "1301"
click at [243, 251] on select "WORLD2MEET,S.L.U | b62880992 | [SWIFT_CODE] | ***97721 World 2 Meet SLU | B6288…" at bounding box center [716, 265] width 946 height 28
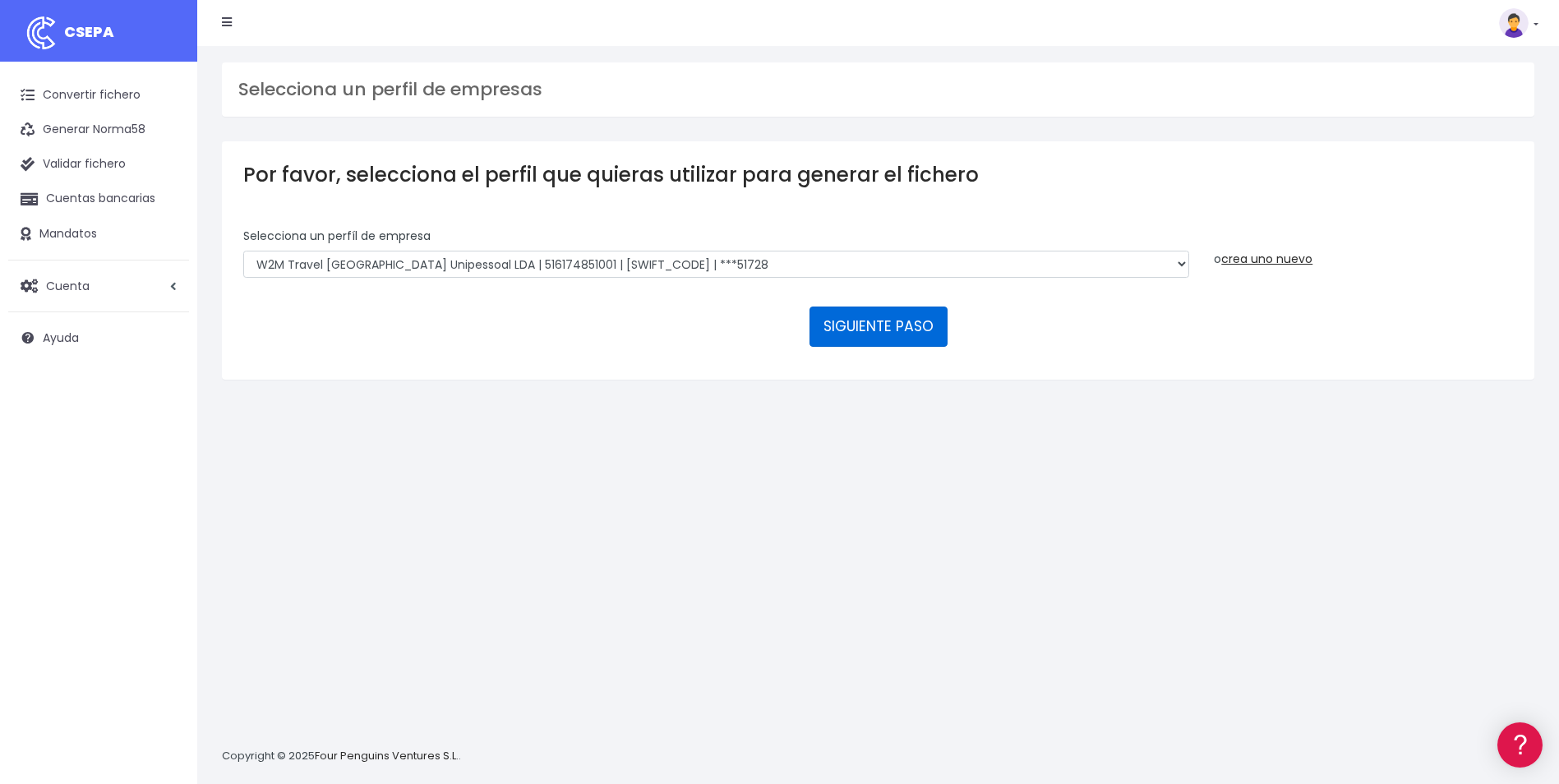
click at [897, 321] on button "SIGUIENTE PASO" at bounding box center [879, 326] width 138 height 39
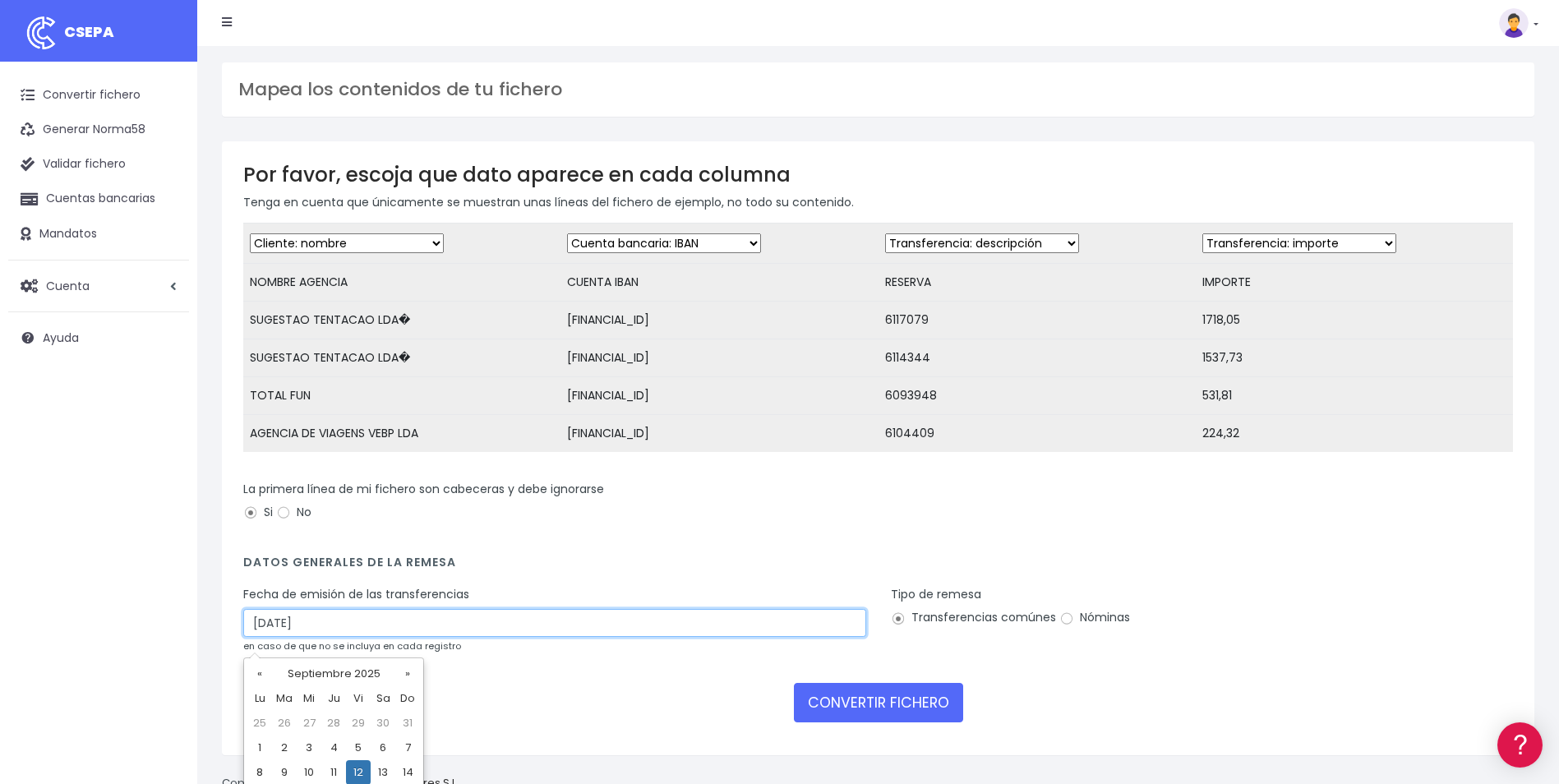
click at [319, 630] on input "12/09/2025" at bounding box center [554, 623] width 623 height 28
click at [315, 770] on td "10" at bounding box center [309, 773] width 24 height 24
type input "10/09/2025"
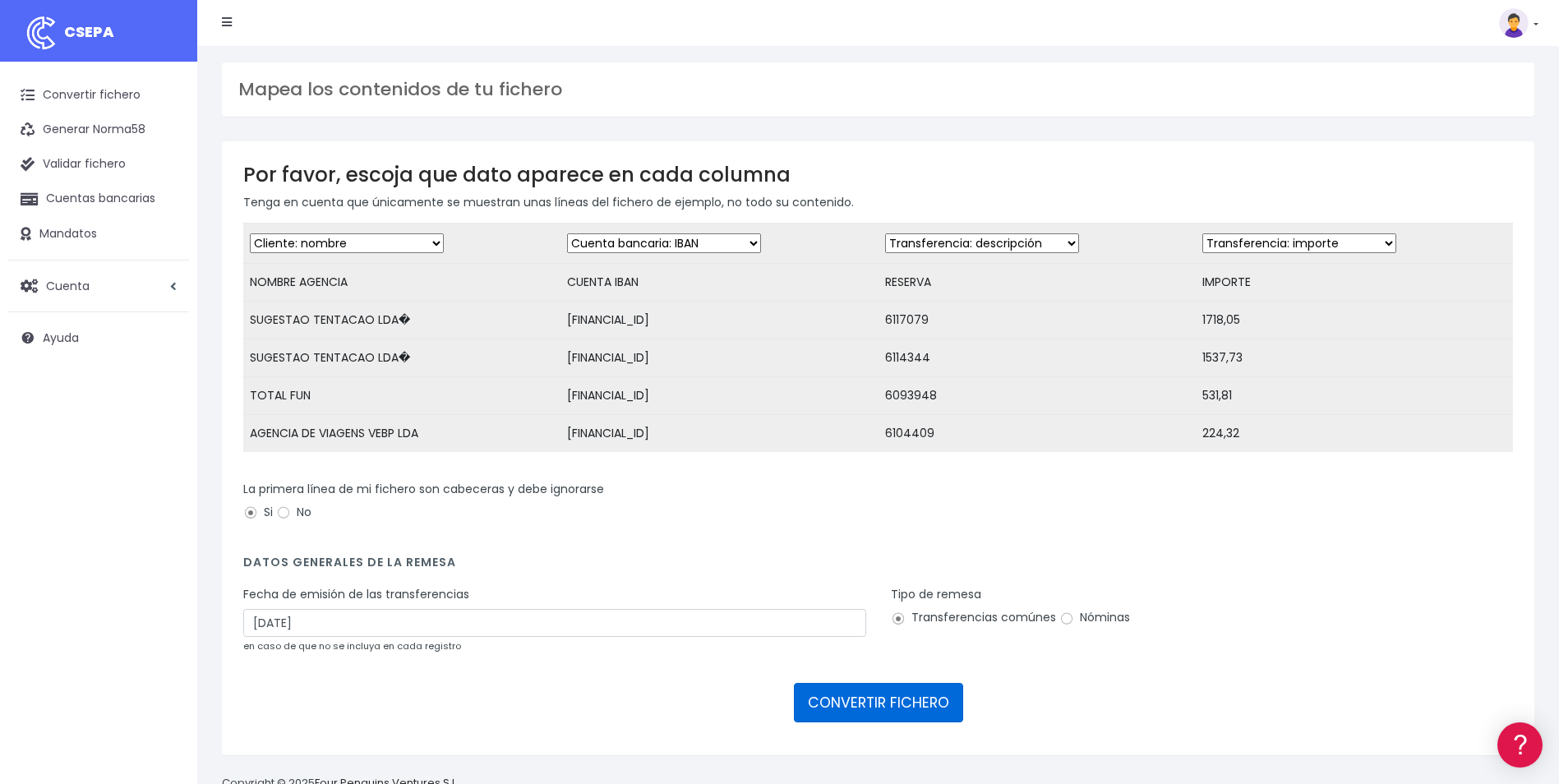
click at [886, 704] on button "CONVERTIR FICHERO" at bounding box center [879, 702] width 170 height 39
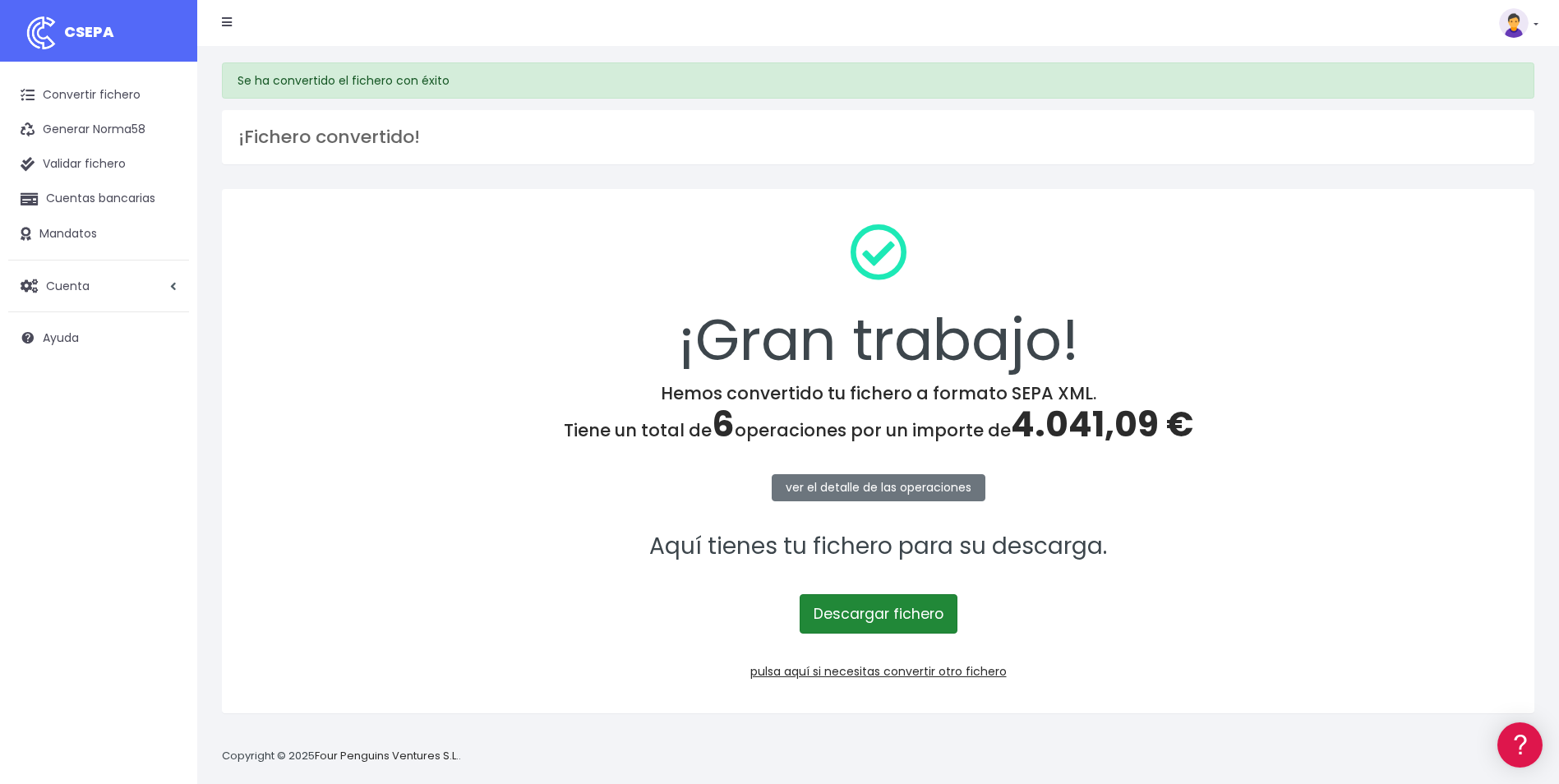
click at [901, 623] on link "Descargar fichero" at bounding box center [879, 614] width 157 height 39
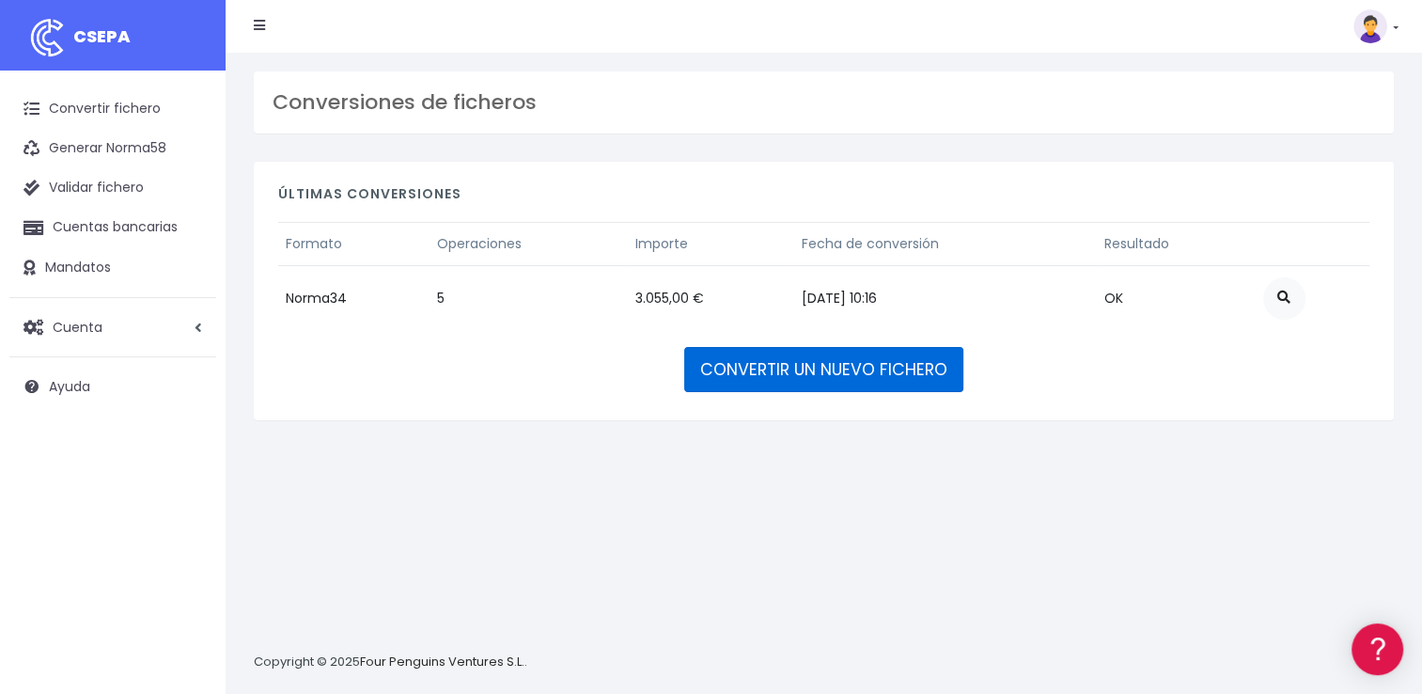
click at [857, 378] on link "CONVERTIR UN NUEVO FICHERO" at bounding box center [823, 369] width 279 height 45
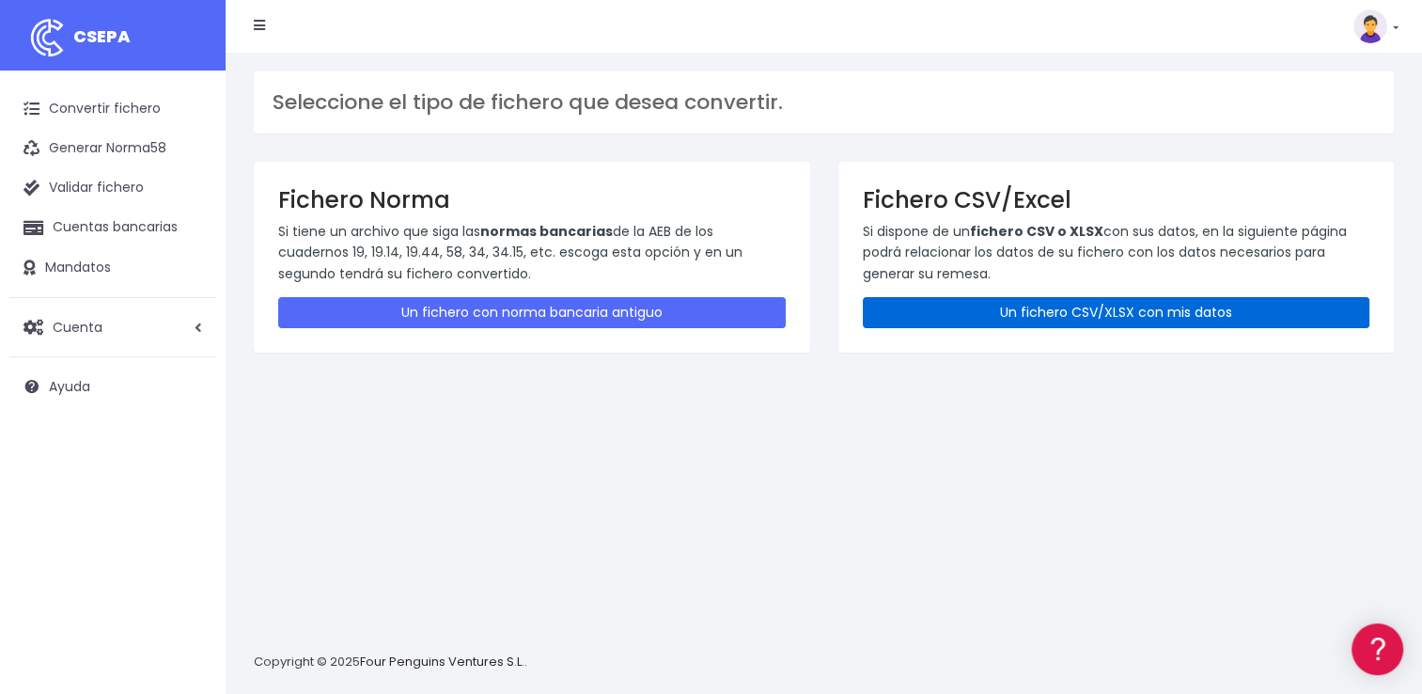
click at [1063, 318] on link "Un fichero CSV/XLSX con mis datos" at bounding box center [1117, 312] width 508 height 31
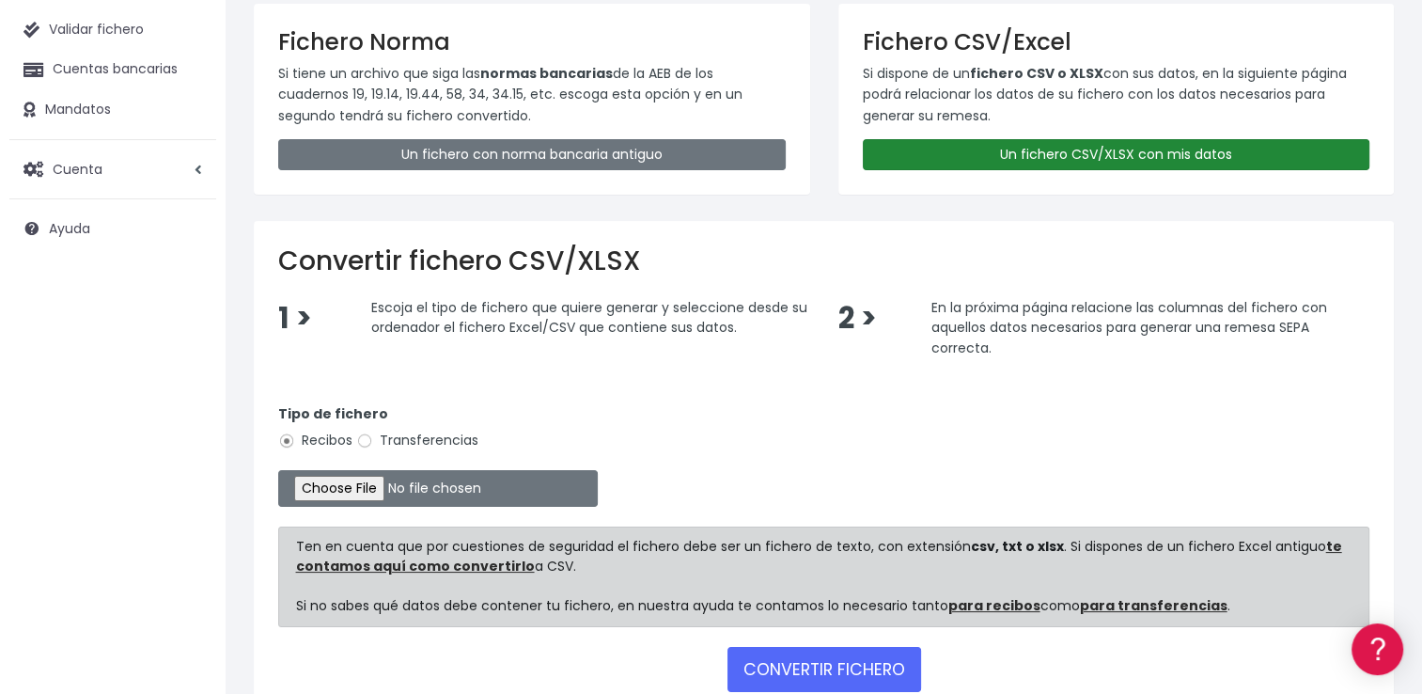
scroll to position [188, 0]
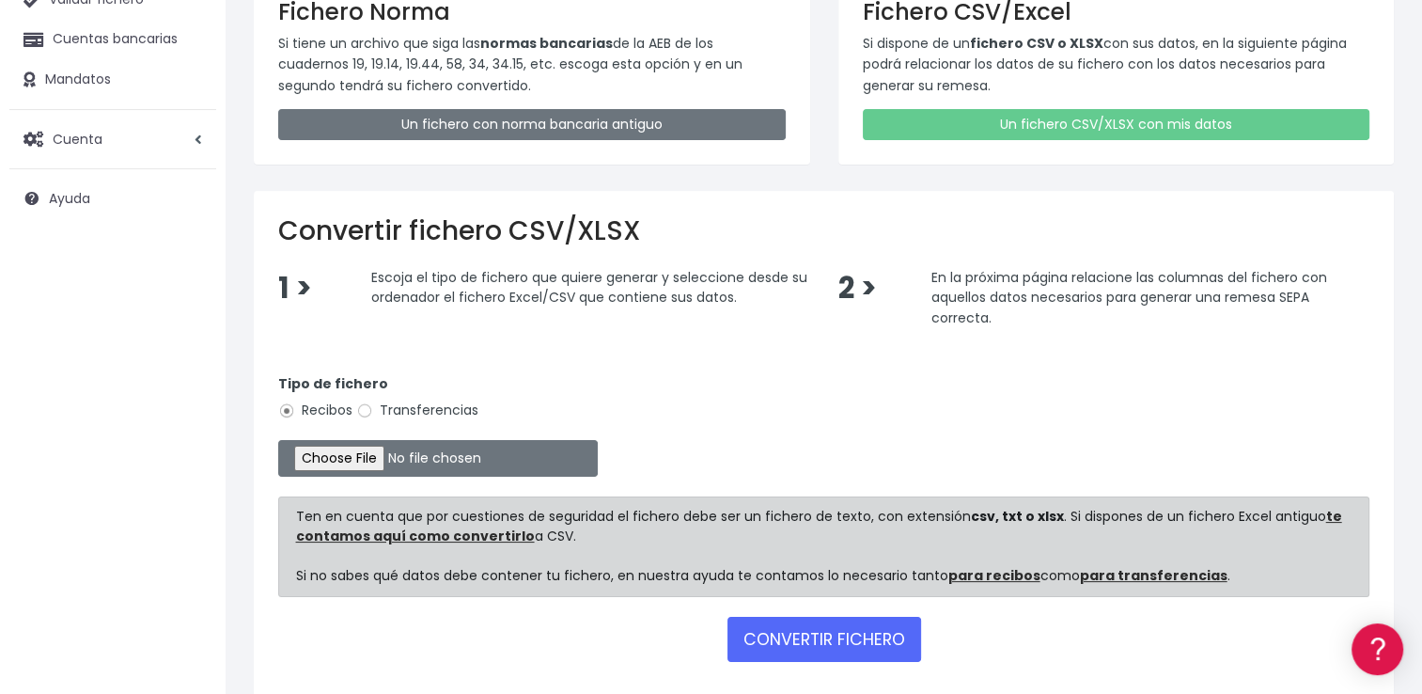
click at [425, 410] on label "Transferencias" at bounding box center [417, 410] width 122 height 20
click at [373, 410] on input "Transferencias" at bounding box center [364, 410] width 17 height 17
radio input "true"
click at [350, 459] on input "file" at bounding box center [438, 458] width 320 height 37
type input "C:\fakepath\devoluciones soc 0552 importe 9402.17eur.xml"
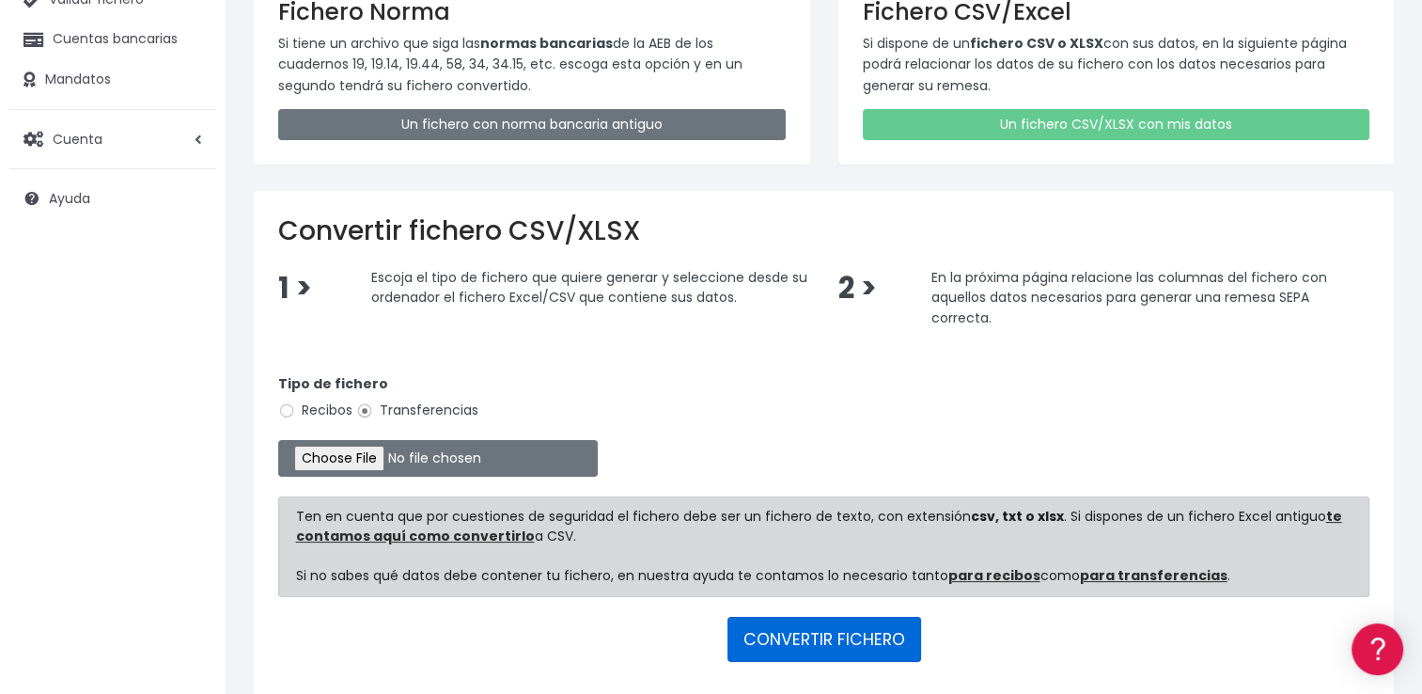
click at [823, 641] on button "CONVERTIR FICHERO" at bounding box center [825, 639] width 194 height 45
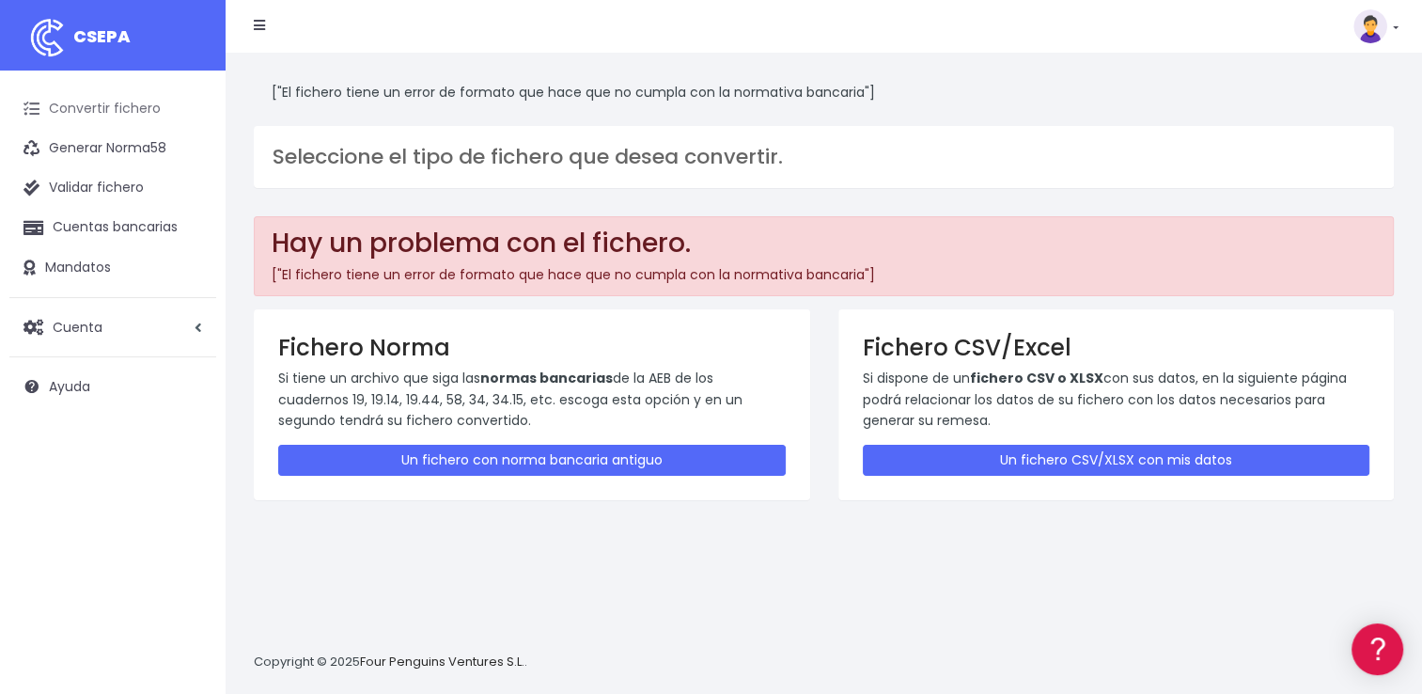
click at [103, 116] on link "Convertir fichero" at bounding box center [112, 108] width 207 height 39
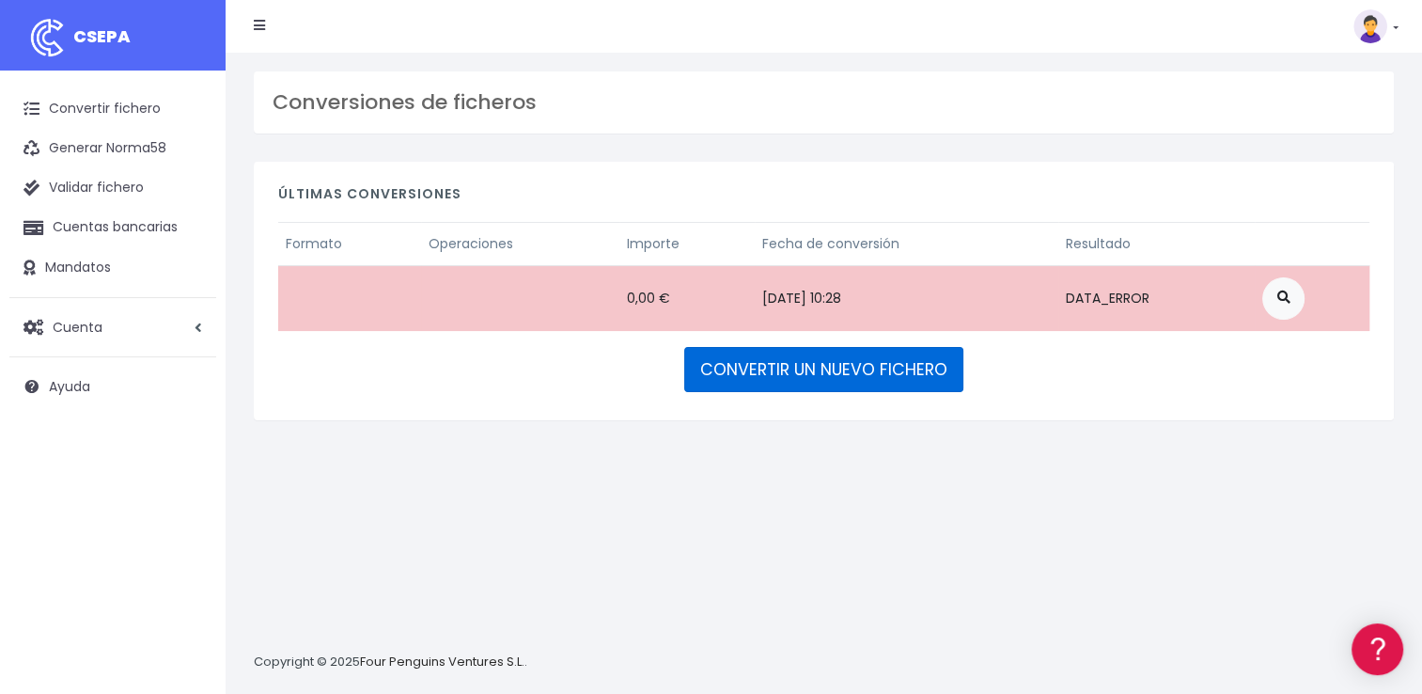
click at [847, 378] on link "CONVERTIR UN NUEVO FICHERO" at bounding box center [823, 369] width 279 height 45
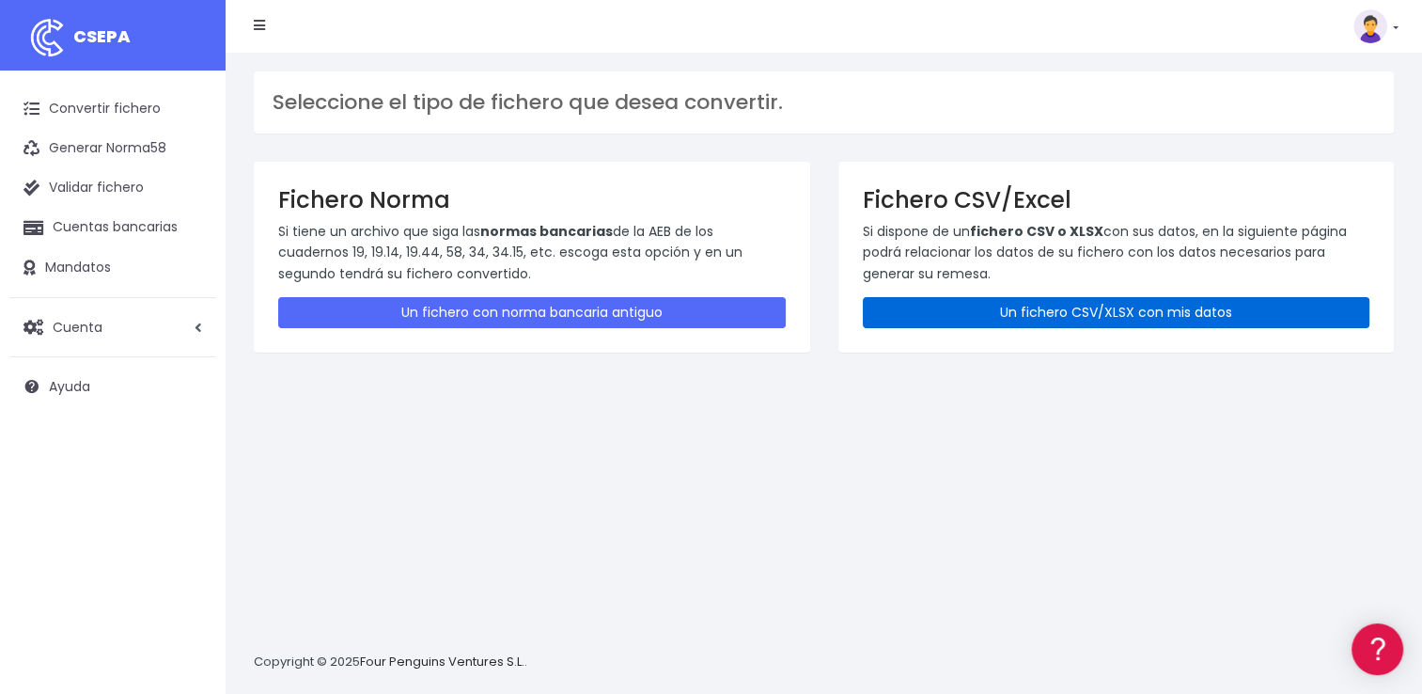
click at [1051, 310] on link "Un fichero CSV/XLSX con mis datos" at bounding box center [1117, 312] width 508 height 31
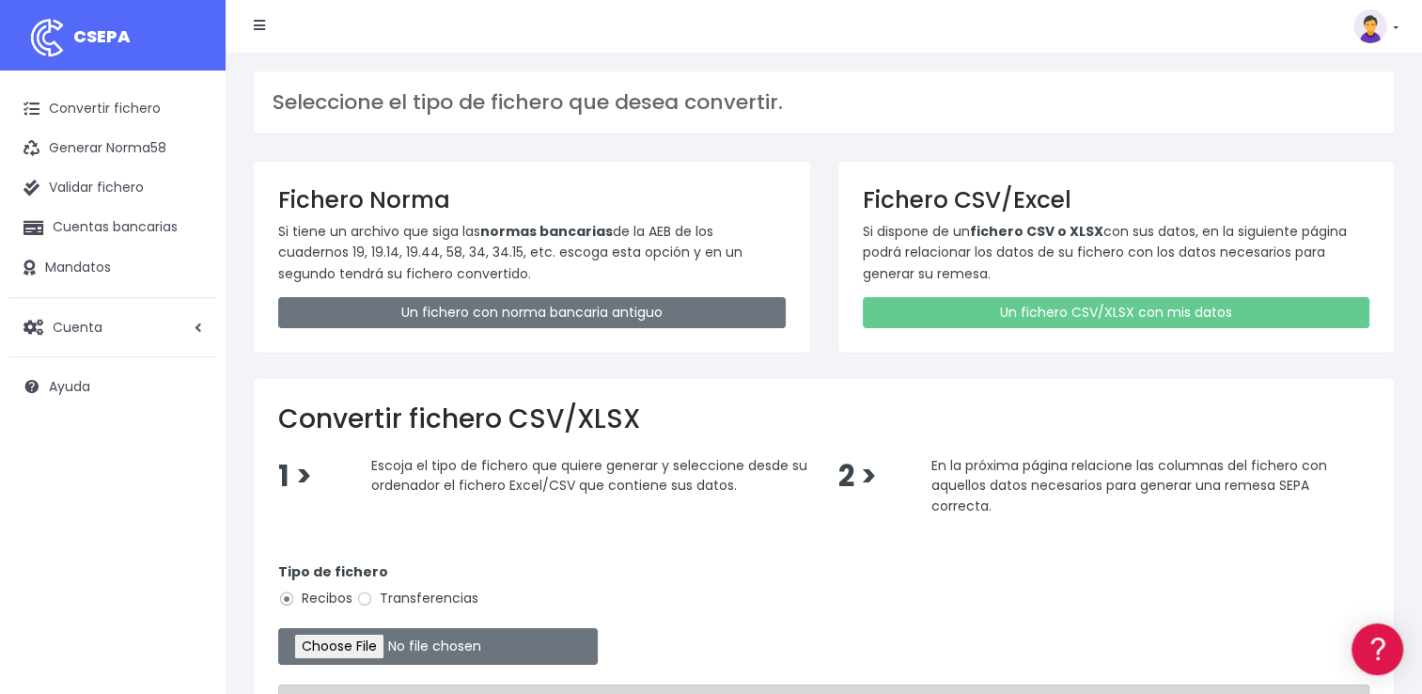
click at [433, 590] on label "Transferencias" at bounding box center [417, 598] width 122 height 20
click at [373, 590] on input "Transferencias" at bounding box center [364, 598] width 17 height 17
radio input "true"
click at [350, 638] on input "file" at bounding box center [438, 646] width 320 height 37
type input "C:\fakepath\devoluciones travel CSV.csv"
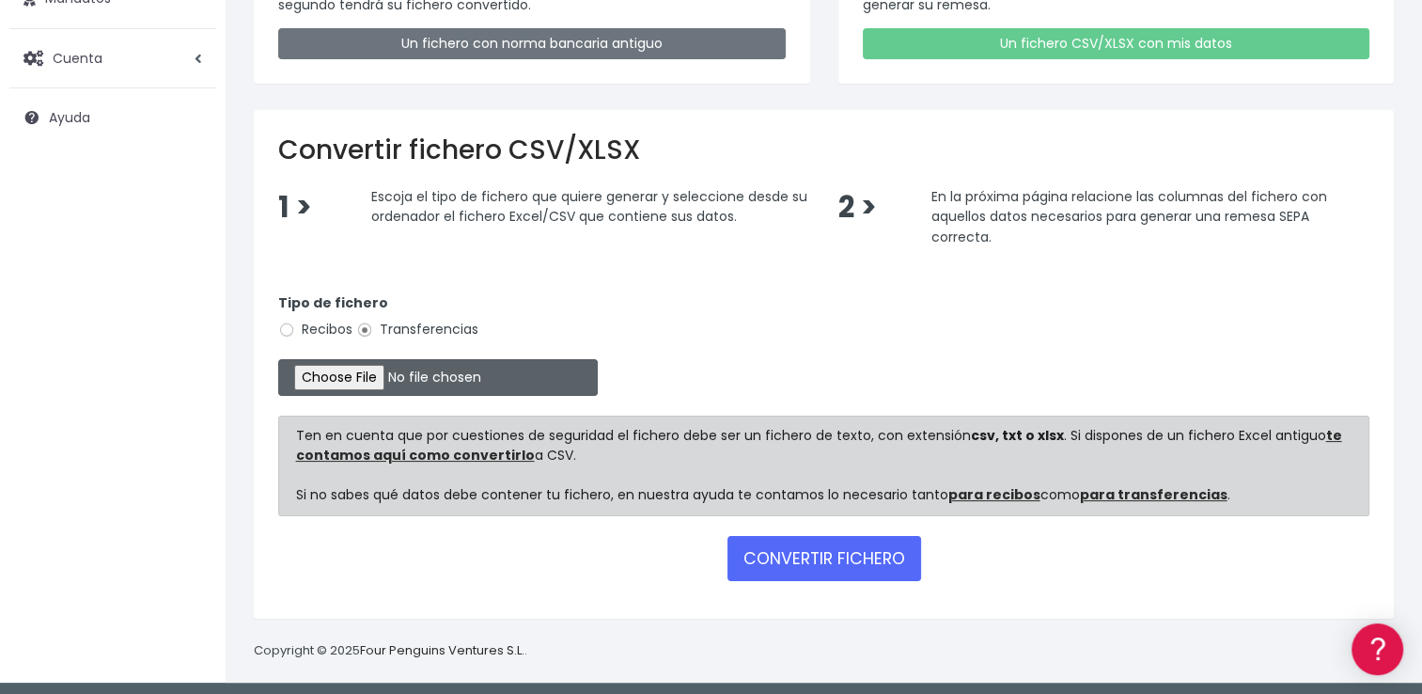
scroll to position [272, 0]
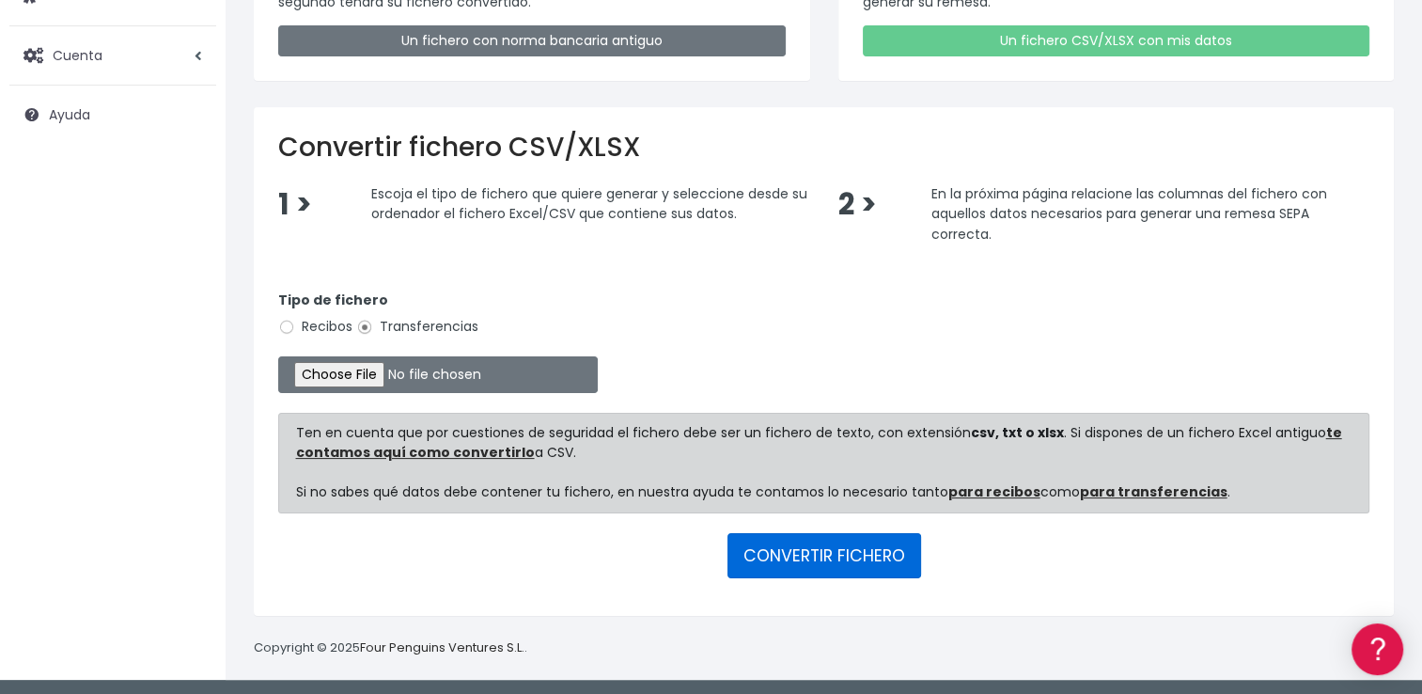
click at [791, 555] on button "CONVERTIR FICHERO" at bounding box center [825, 555] width 194 height 45
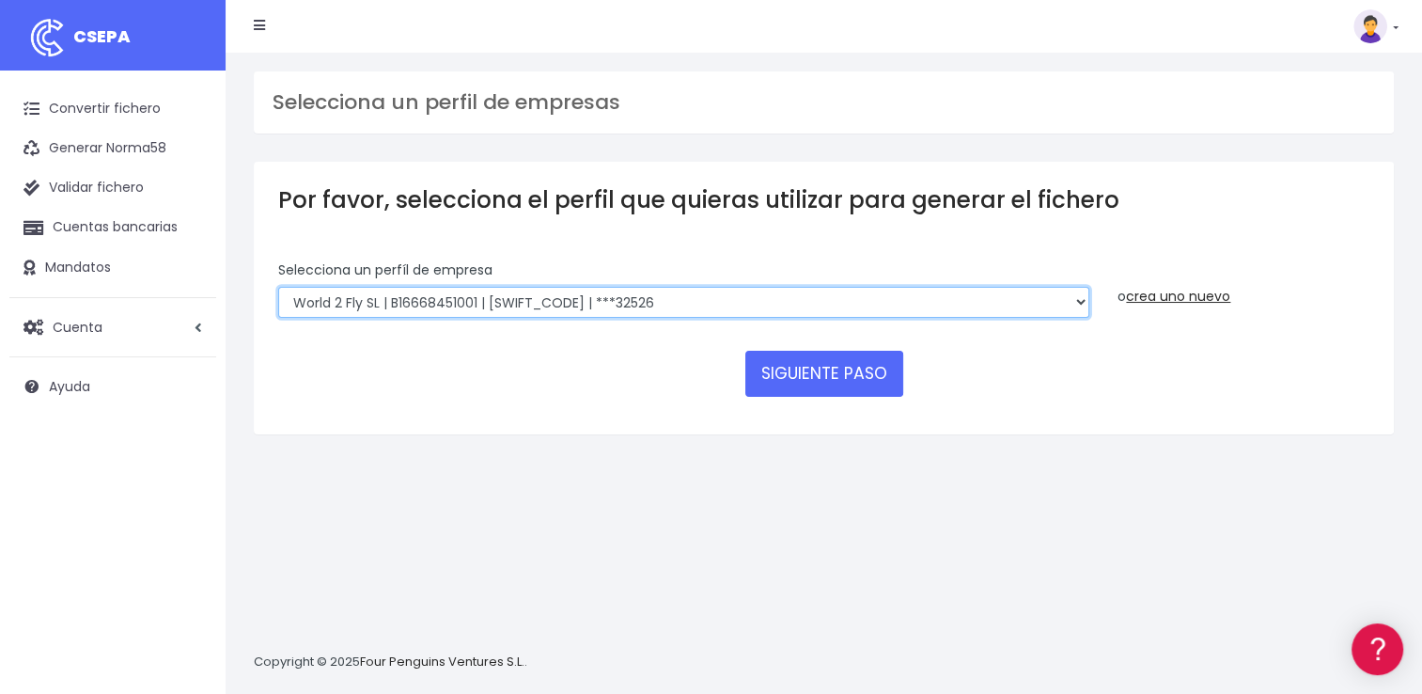
click at [694, 304] on select "WORLD2MEET,S.L.U | b62880992 | [SWIFT_CODE] | ***97721 World 2 Meet SLU | B6288…" at bounding box center [683, 303] width 811 height 32
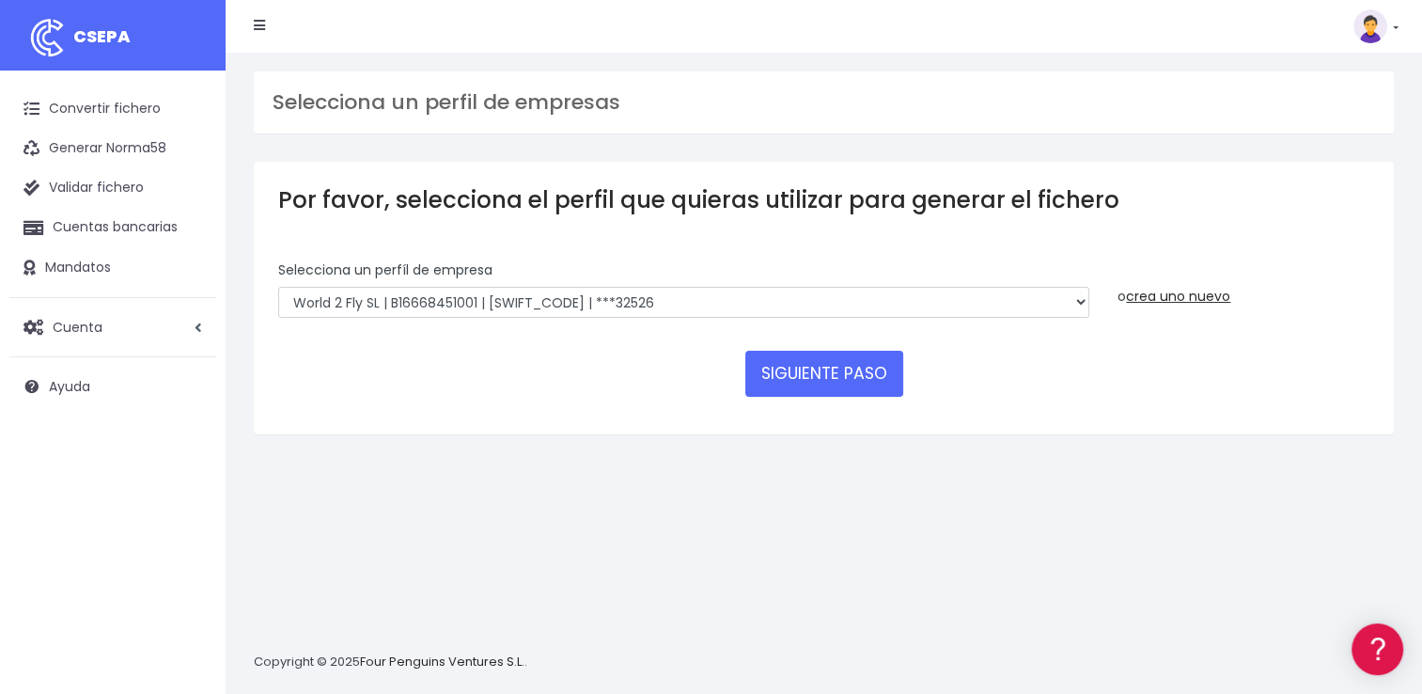
click at [170, 592] on div "Convertir fichero Generar Norma58 Validar fichero Cuentas bancarias Mandatos Cu…" at bounding box center [113, 391] width 226 height 641
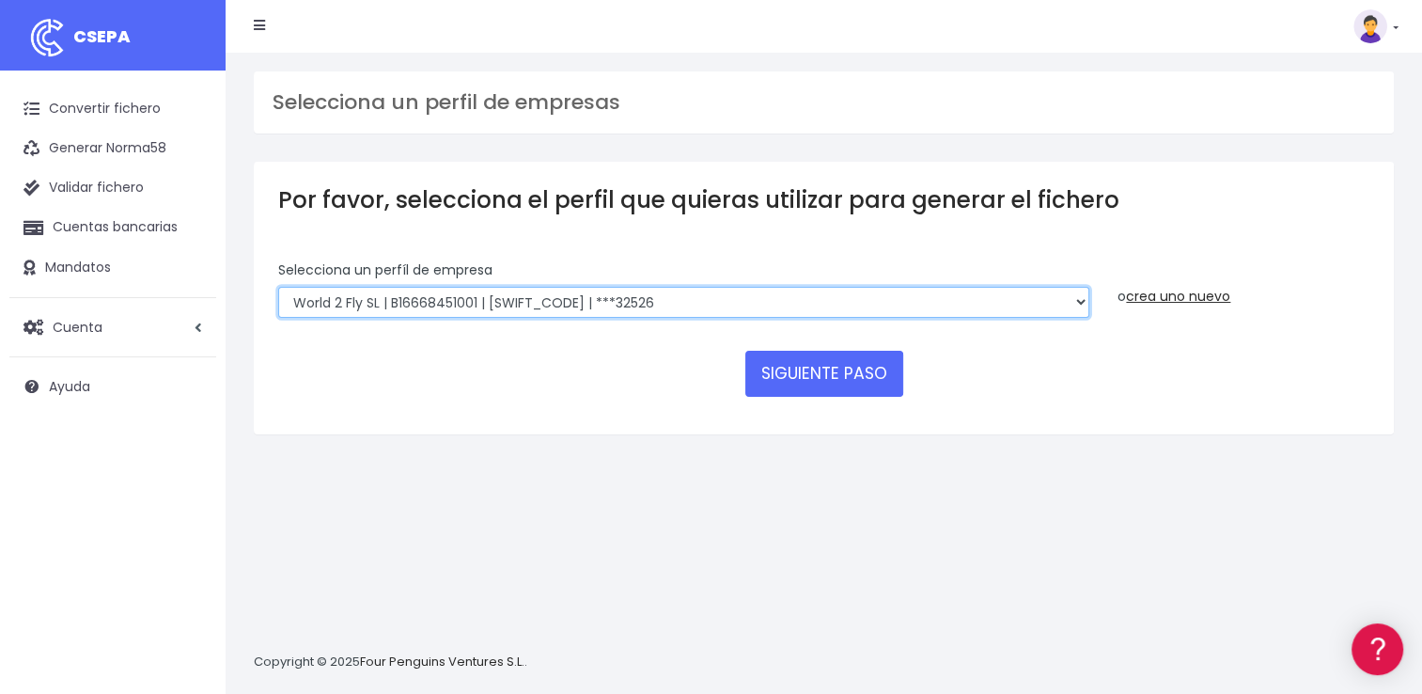
click at [682, 304] on select "WORLD2MEET,S.L.U | b62880992 | BSABESBBXXX | ***97721 World 2 Meet SLU | B62880…" at bounding box center [683, 303] width 811 height 32
select select "1726"
click at [278, 287] on select "WORLD2MEET,S.L.U | b62880992 | BSABESBBXXX | ***97721 World 2 Meet SLU | B62880…" at bounding box center [683, 303] width 811 height 32
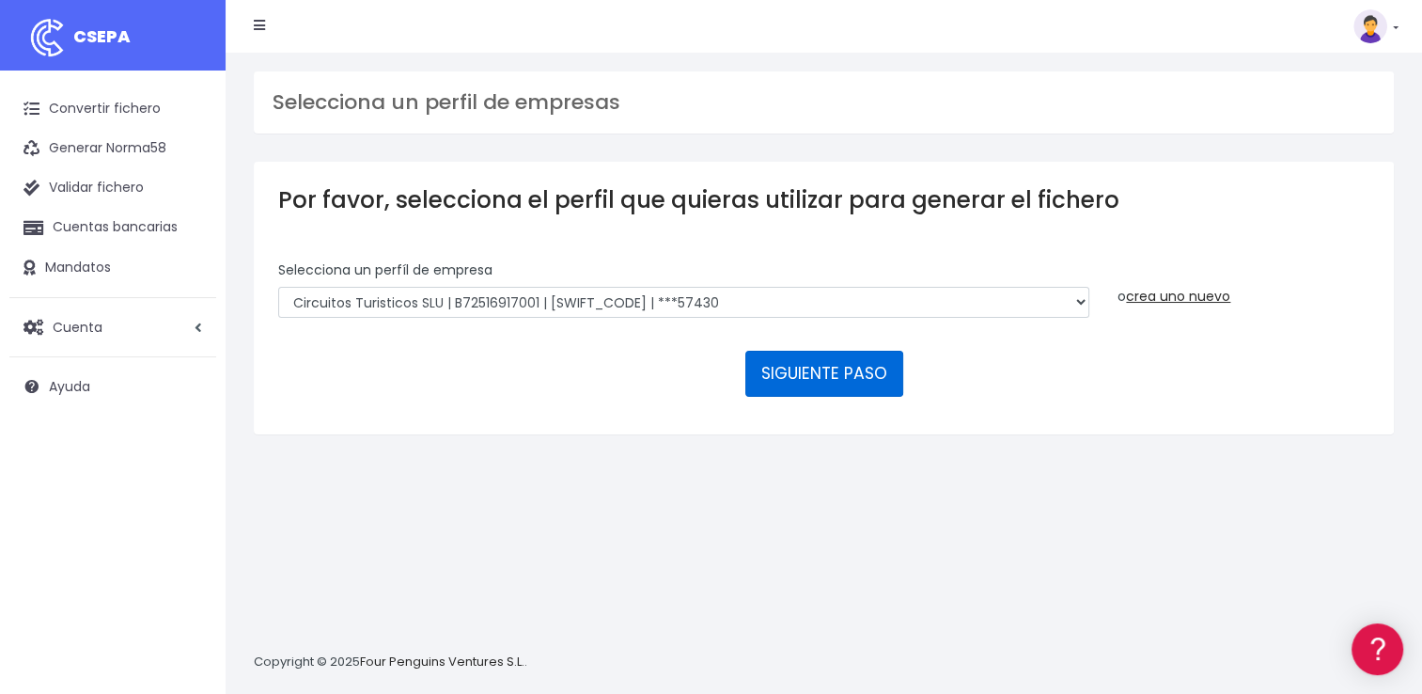
click at [808, 375] on button "SIGUIENTE PASO" at bounding box center [824, 373] width 158 height 45
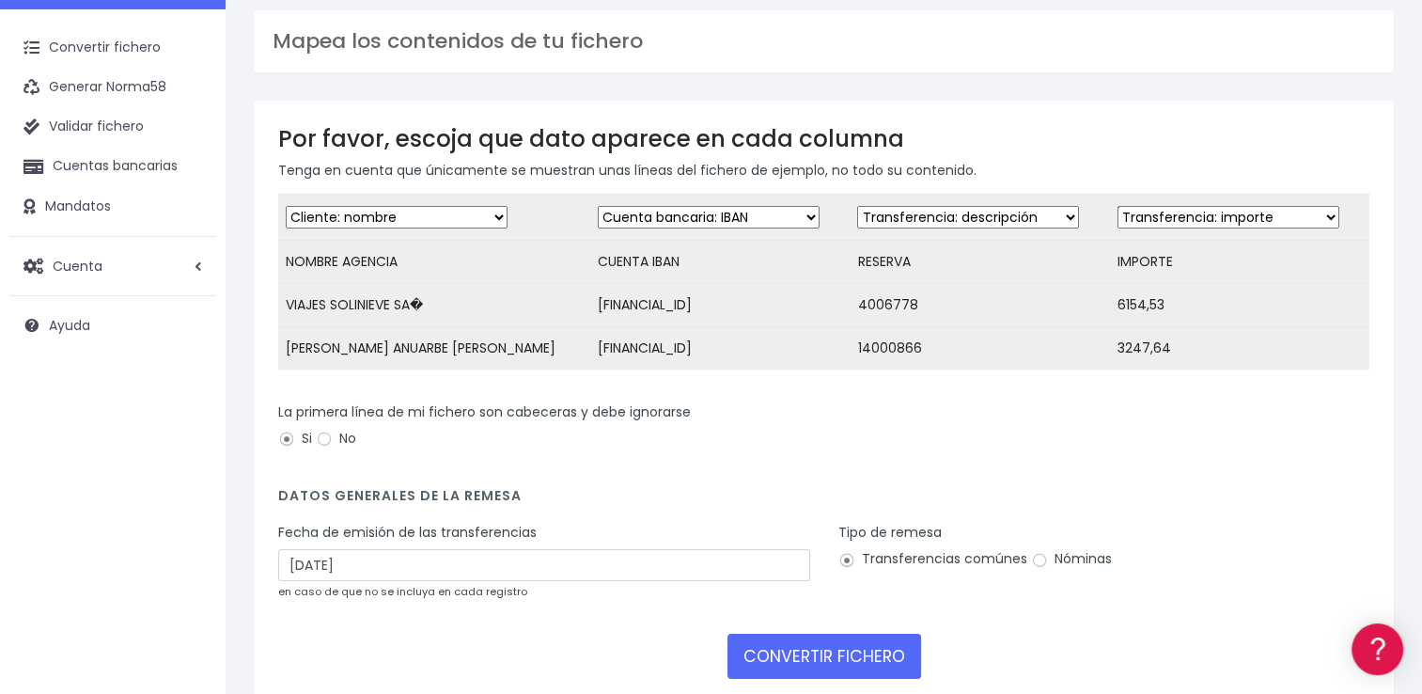
scroll to position [94, 0]
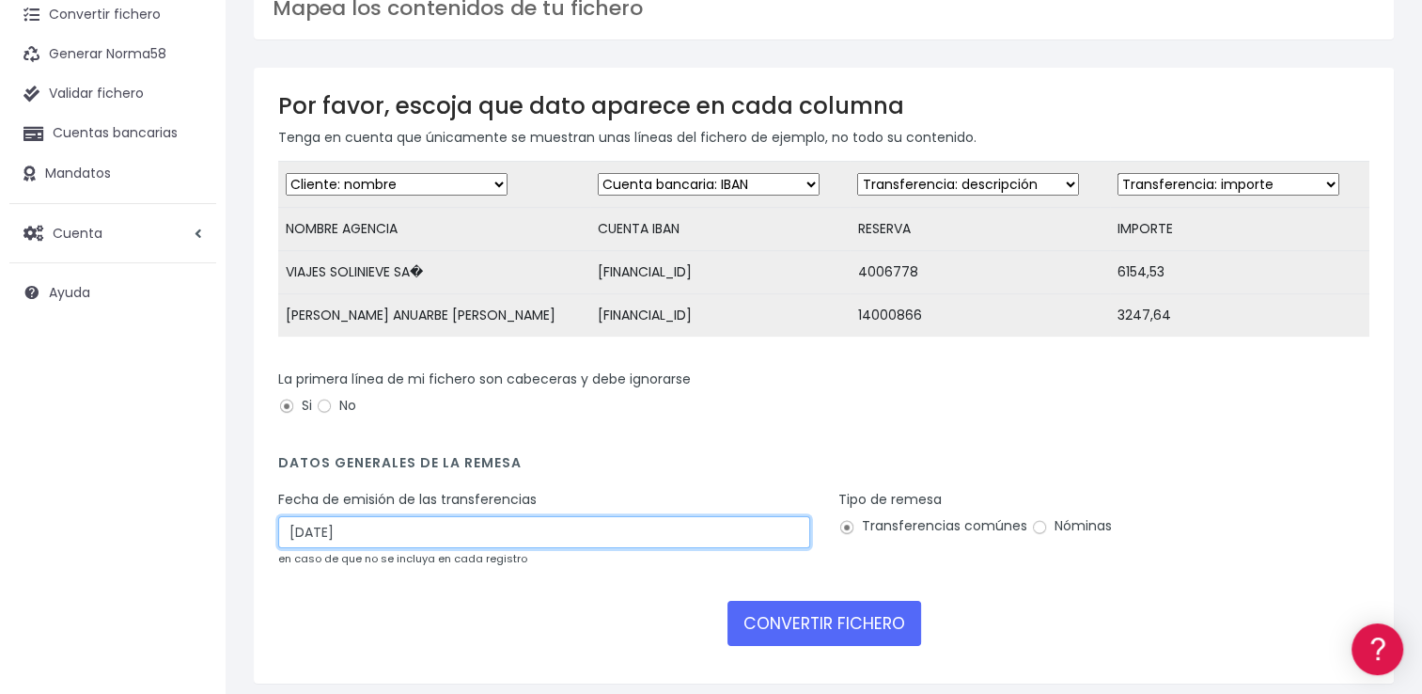
click at [440, 544] on input "[DATE]" at bounding box center [544, 532] width 532 height 32
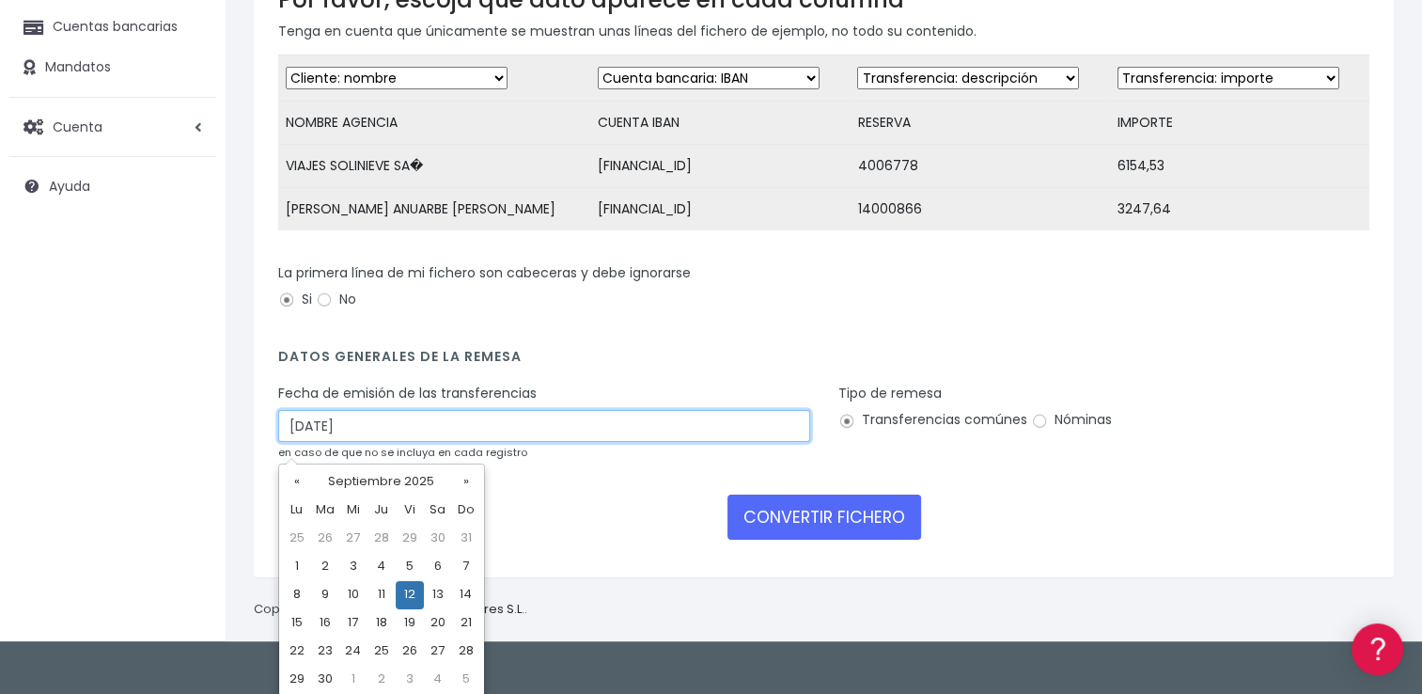
scroll to position [203, 0]
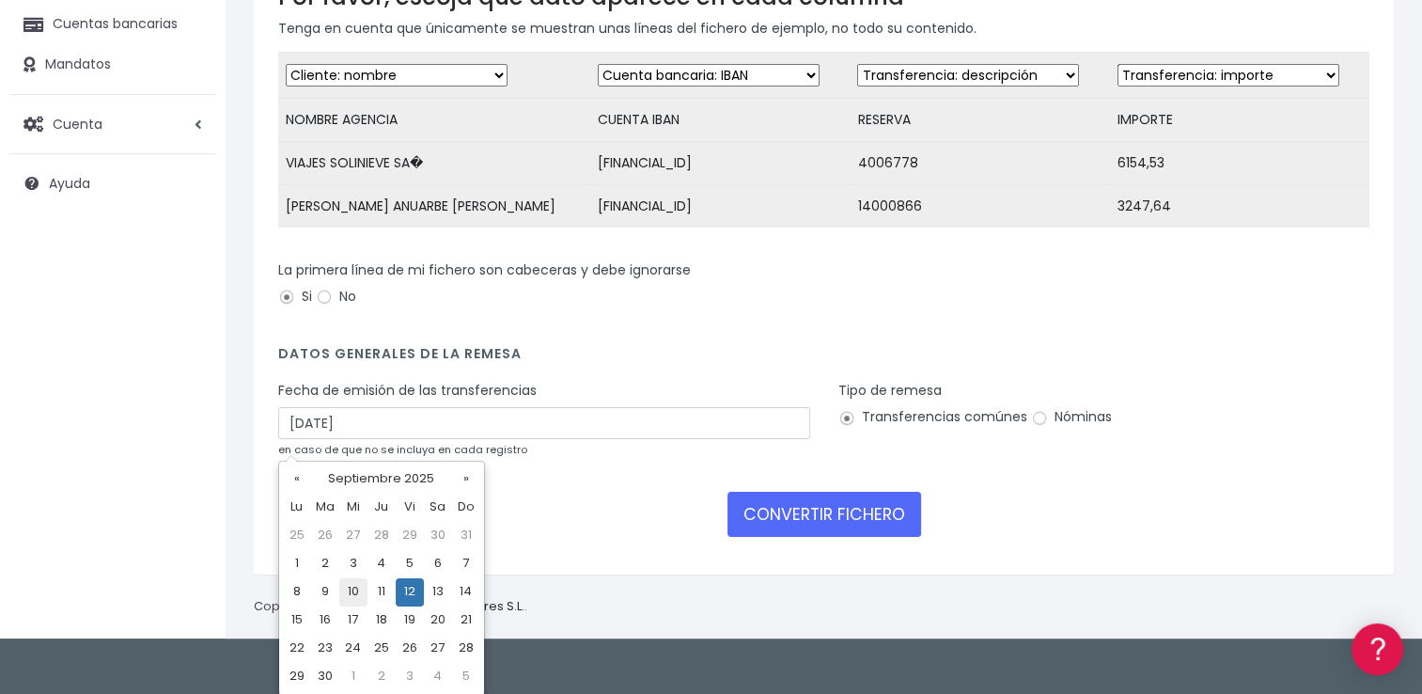
click at [349, 592] on td "10" at bounding box center [353, 592] width 28 height 28
type input "[DATE]"
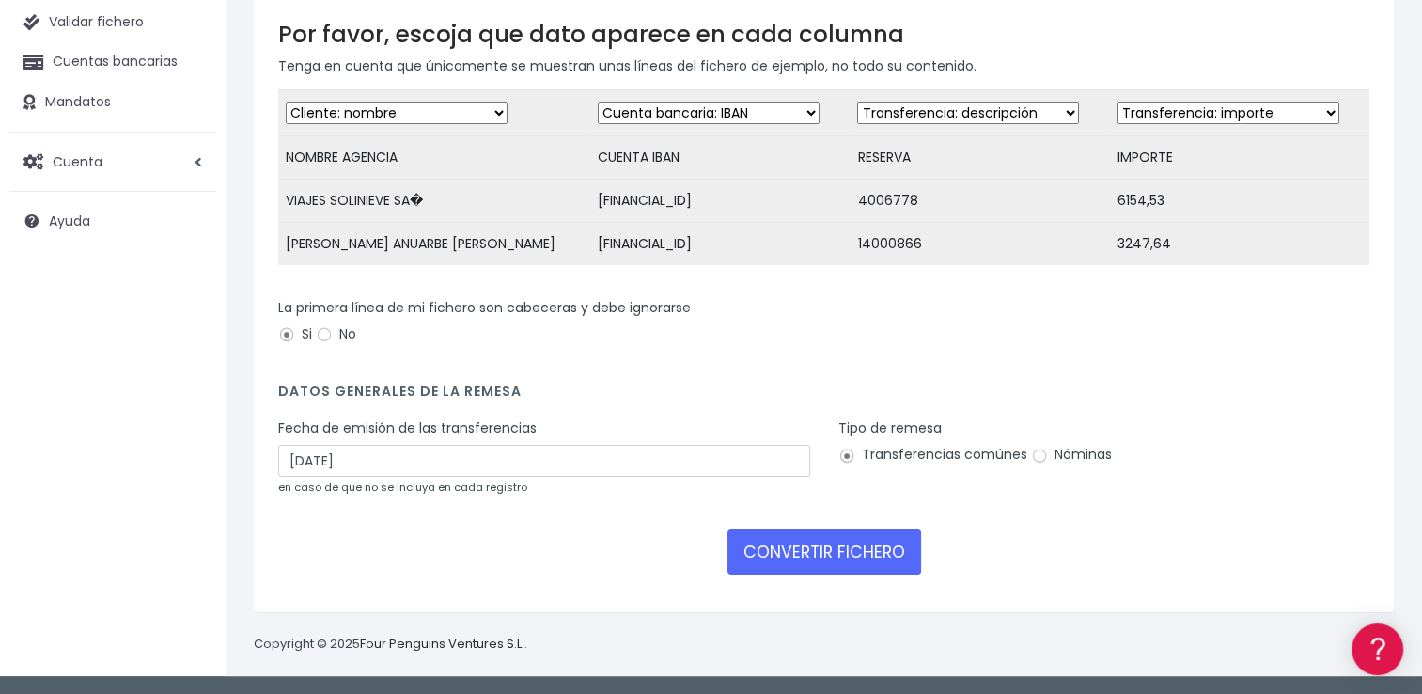
scroll to position [177, 0]
click at [834, 555] on button "CONVERTIR FICHERO" at bounding box center [825, 551] width 194 height 45
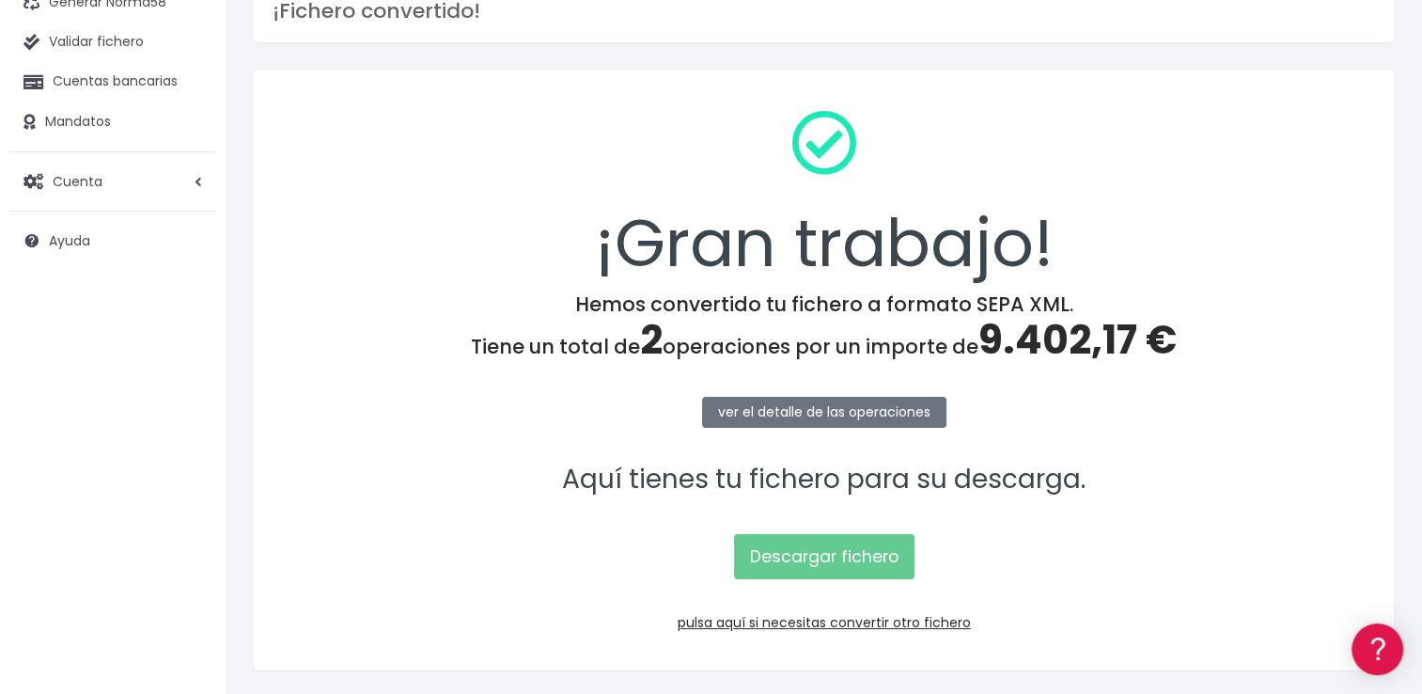
scroll to position [188, 0]
